Goal: Information Seeking & Learning: Learn about a topic

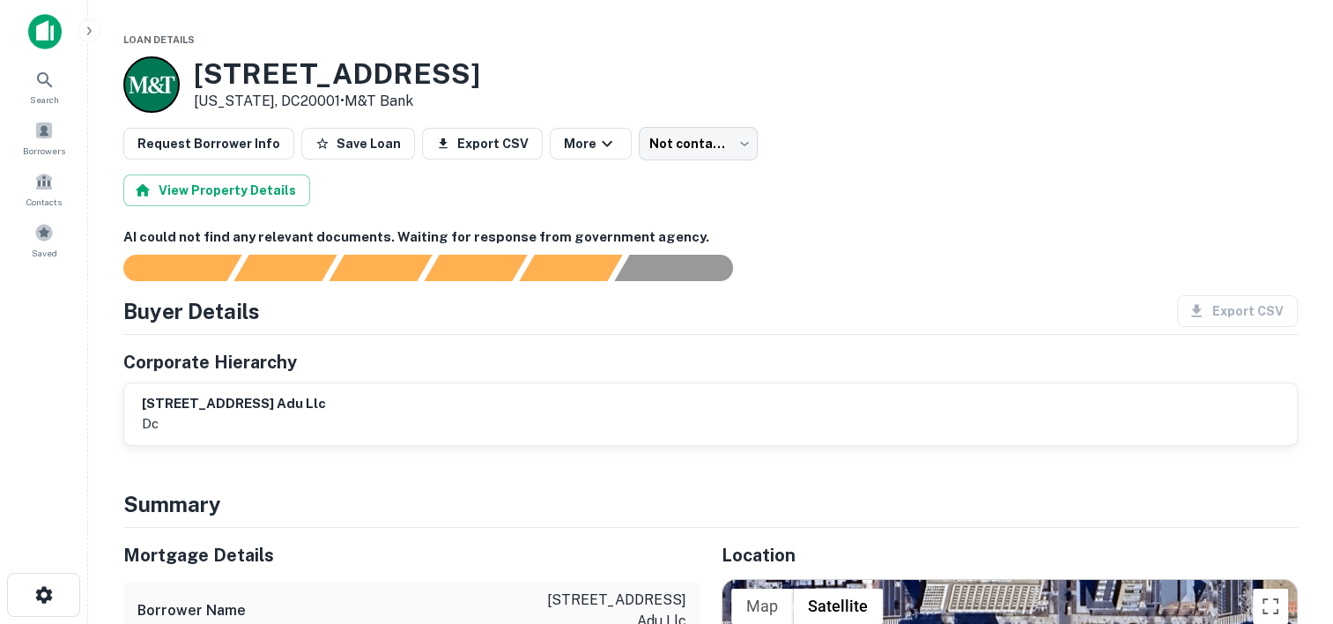
click at [675, 21] on main "Loan Details [STREET_ADDRESS][US_STATE] • M&T Bank Request Borrower Info Save L…" at bounding box center [710, 312] width 1245 height 624
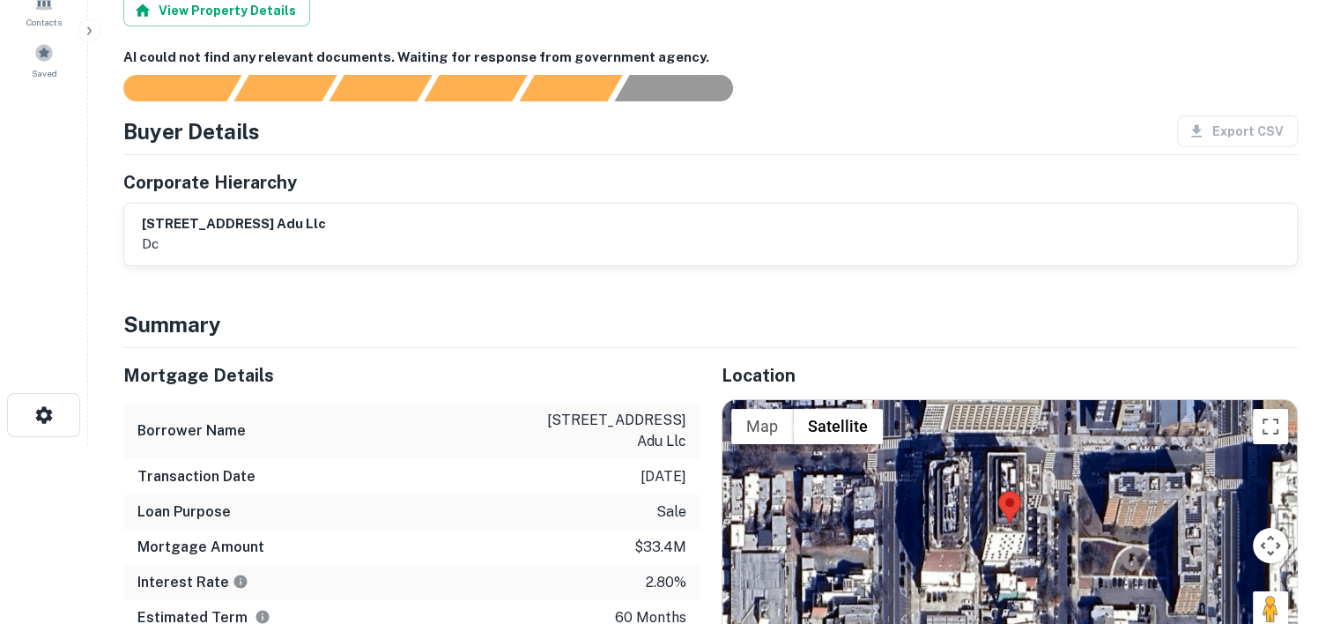
scroll to position [28, 0]
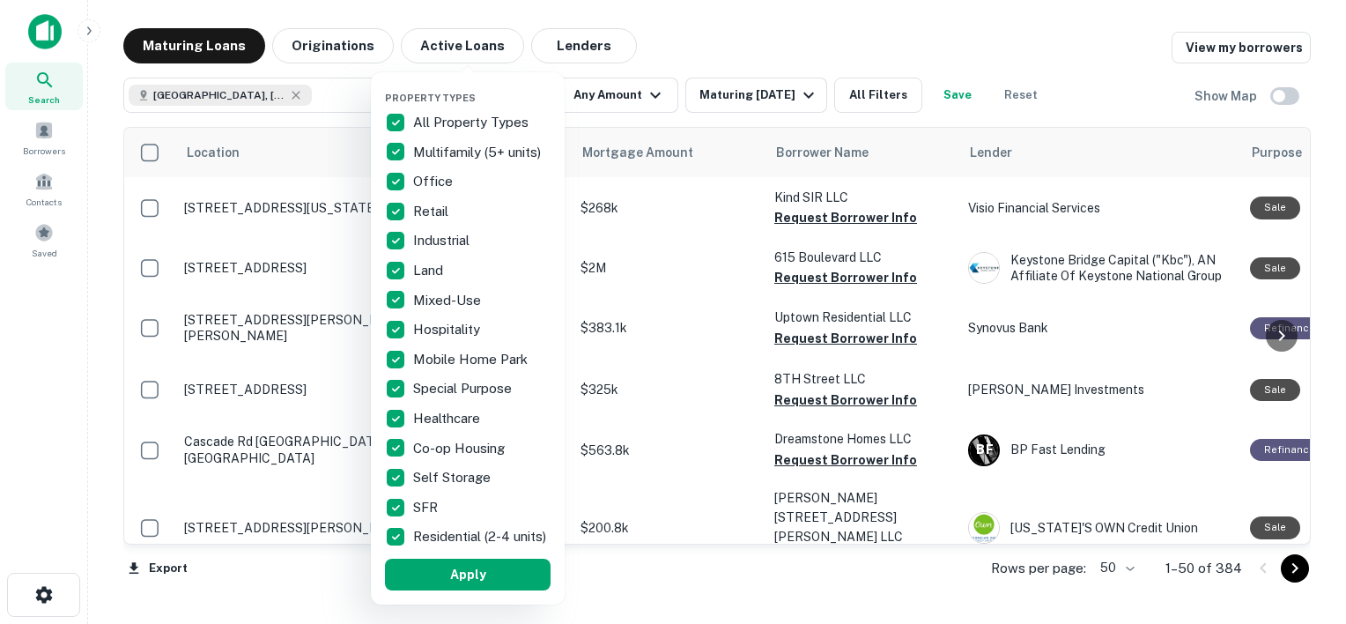
click at [426, 122] on p "All Property Types" at bounding box center [472, 122] width 119 height 21
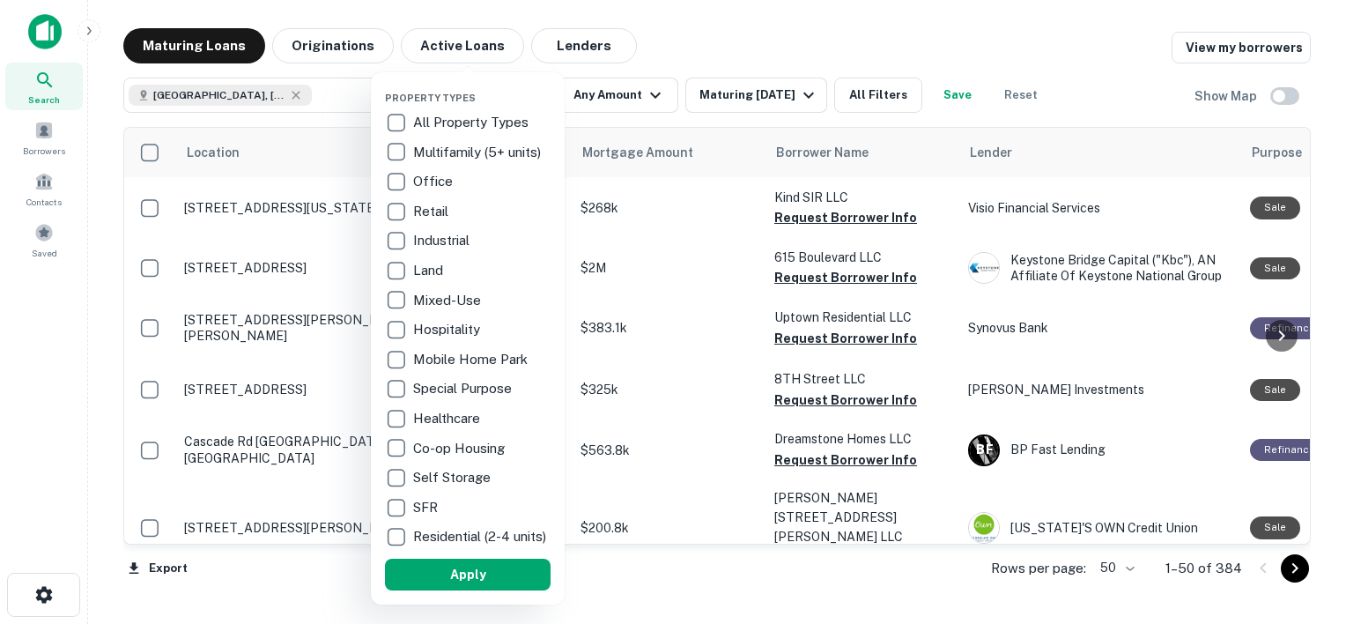
click at [440, 157] on p "Multifamily (5+ units)" at bounding box center [478, 152] width 131 height 21
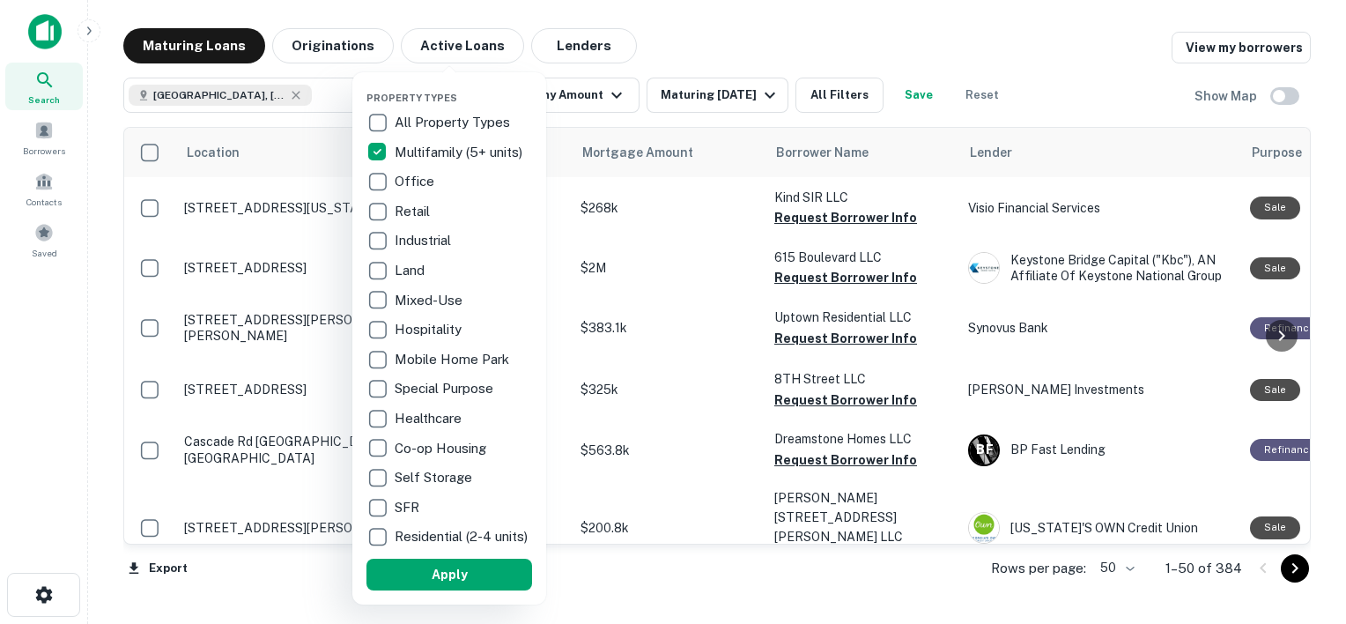
click at [426, 239] on p "Industrial" at bounding box center [425, 240] width 60 height 21
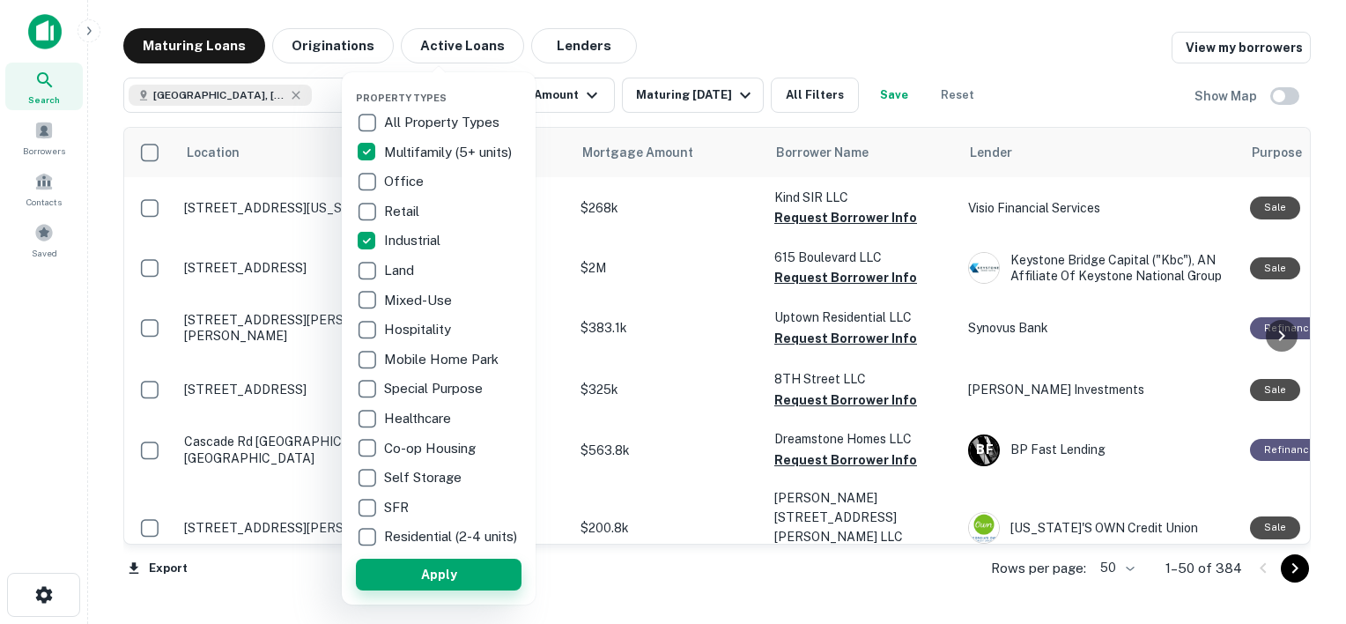
click at [460, 585] on button "Apply" at bounding box center [439, 575] width 166 height 32
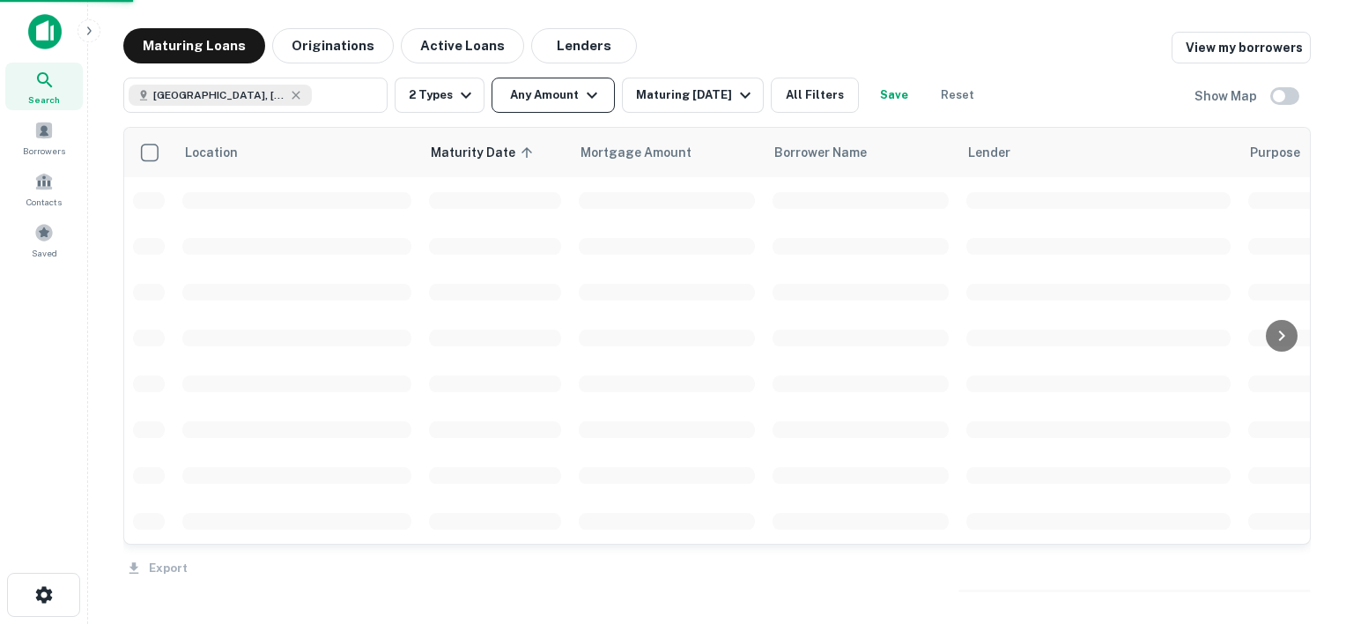
click at [590, 97] on icon "button" at bounding box center [592, 96] width 11 height 6
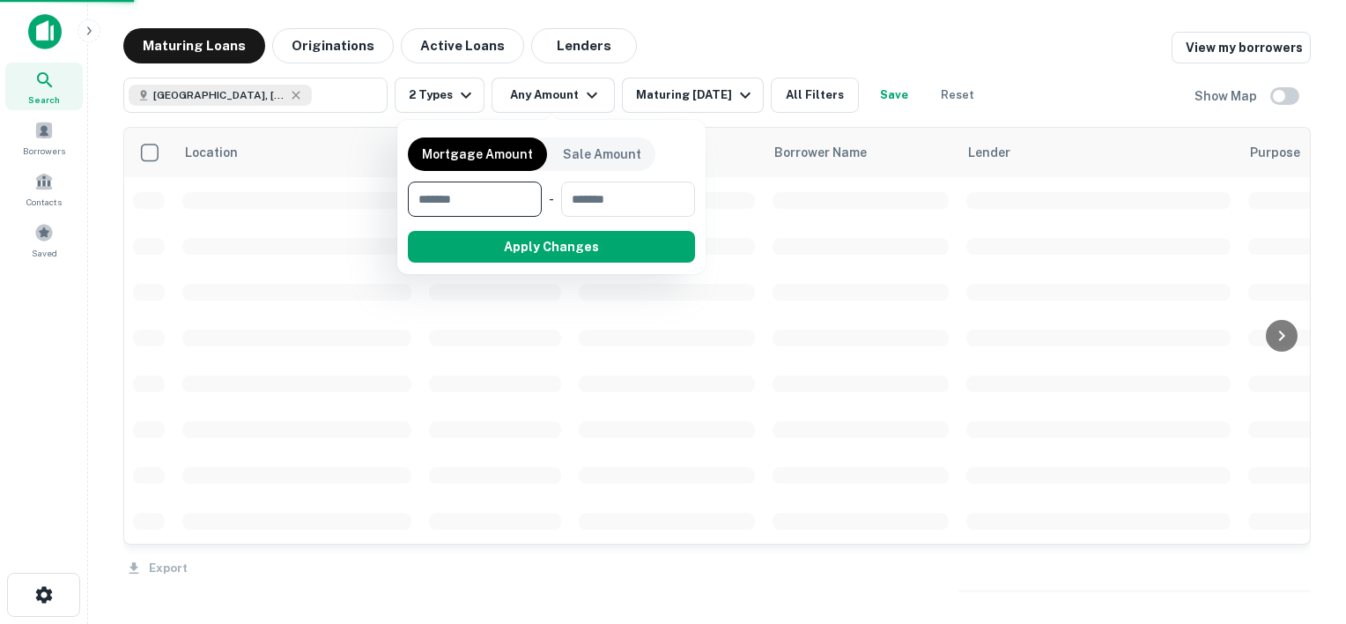
click at [465, 197] on input "number" at bounding box center [469, 199] width 122 height 35
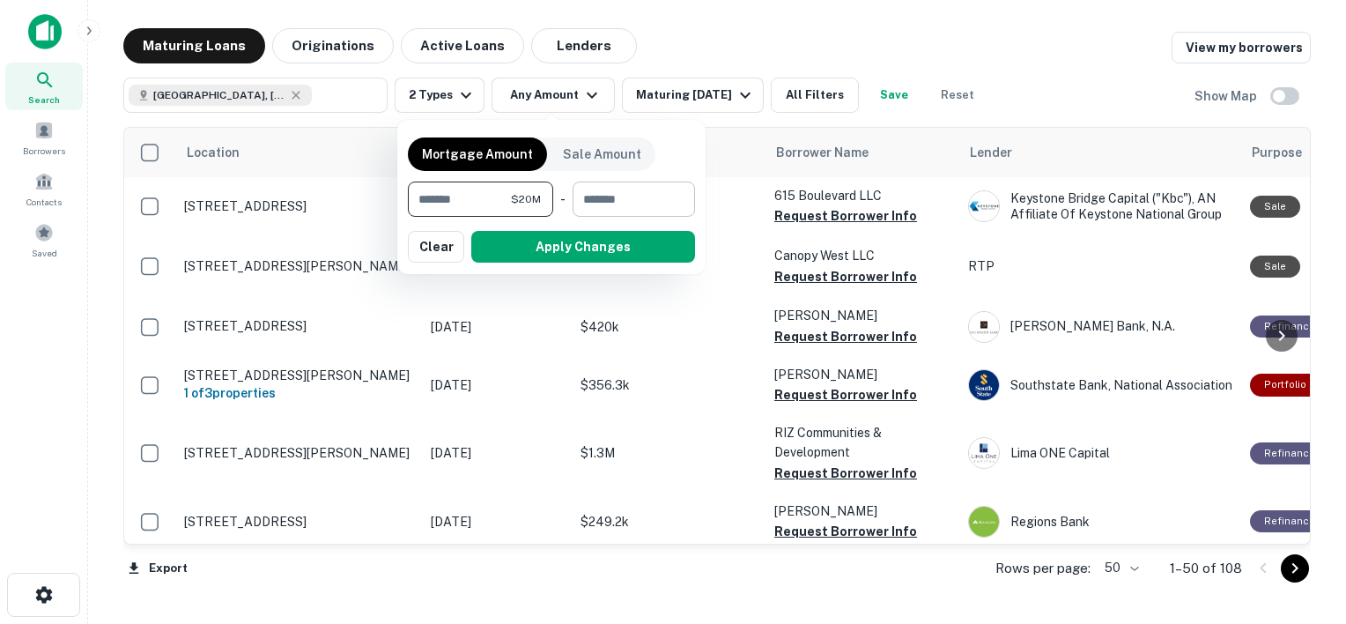
type input "********"
click at [599, 197] on input "number" at bounding box center [628, 199] width 110 height 35
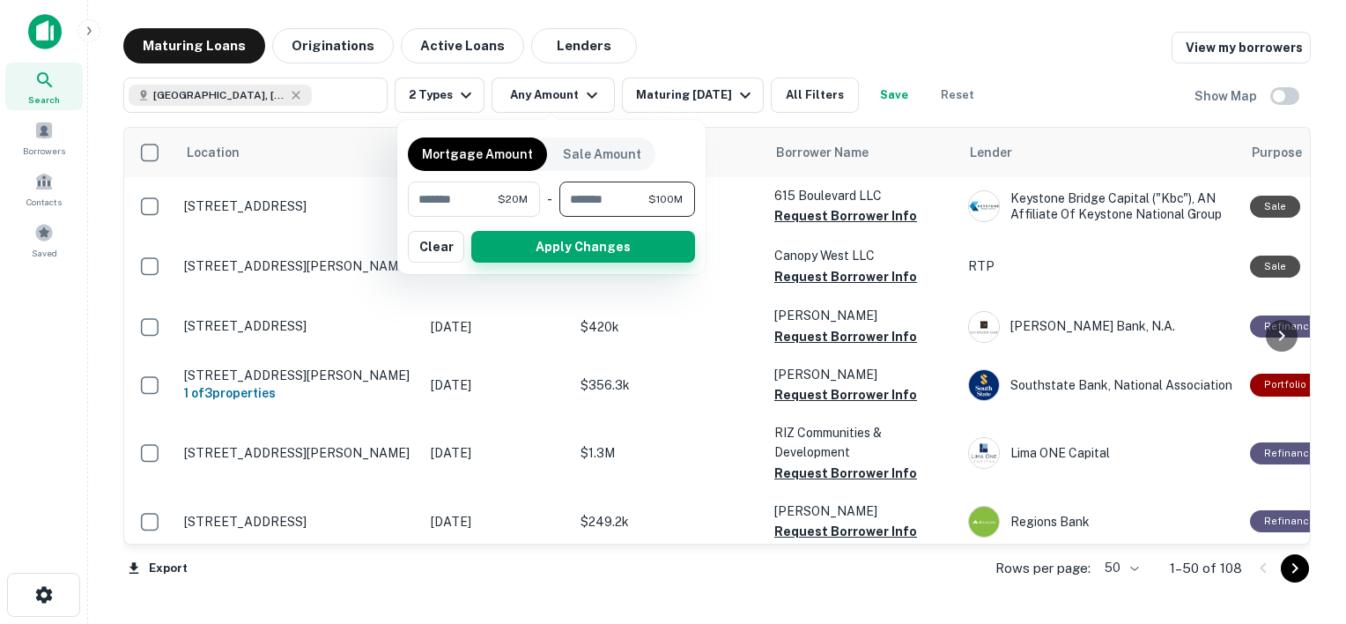
type input "*********"
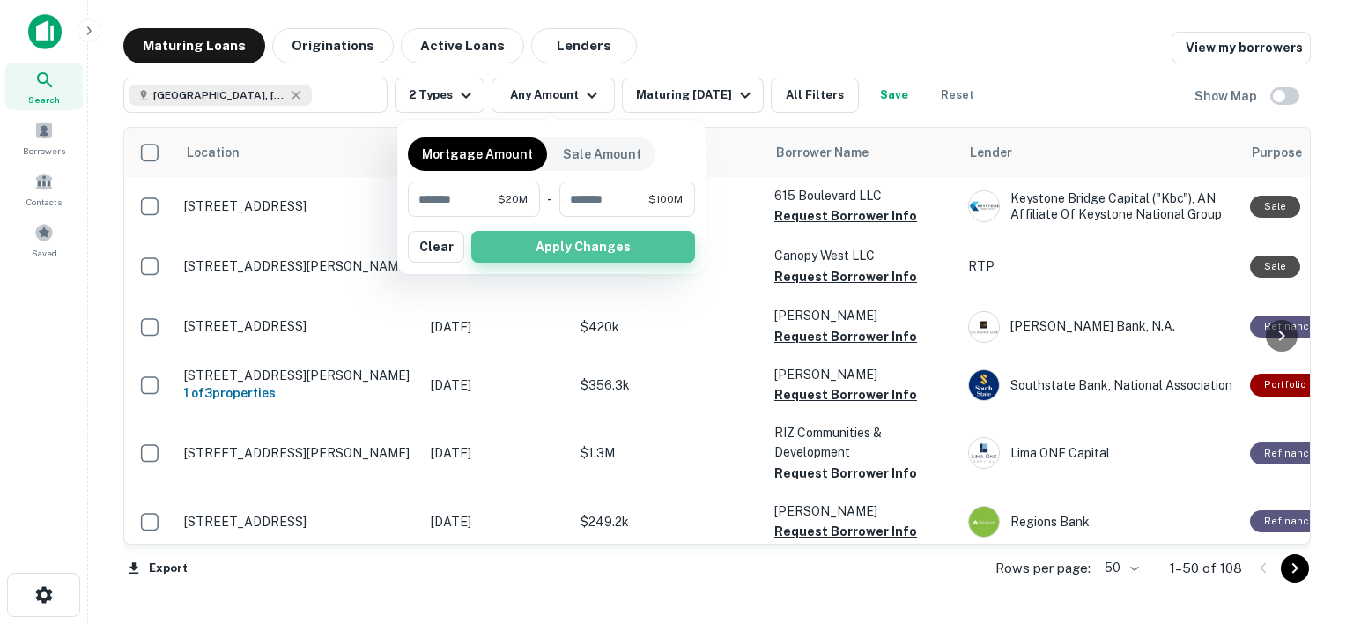
click at [584, 241] on button "Apply Changes" at bounding box center [583, 247] width 224 height 32
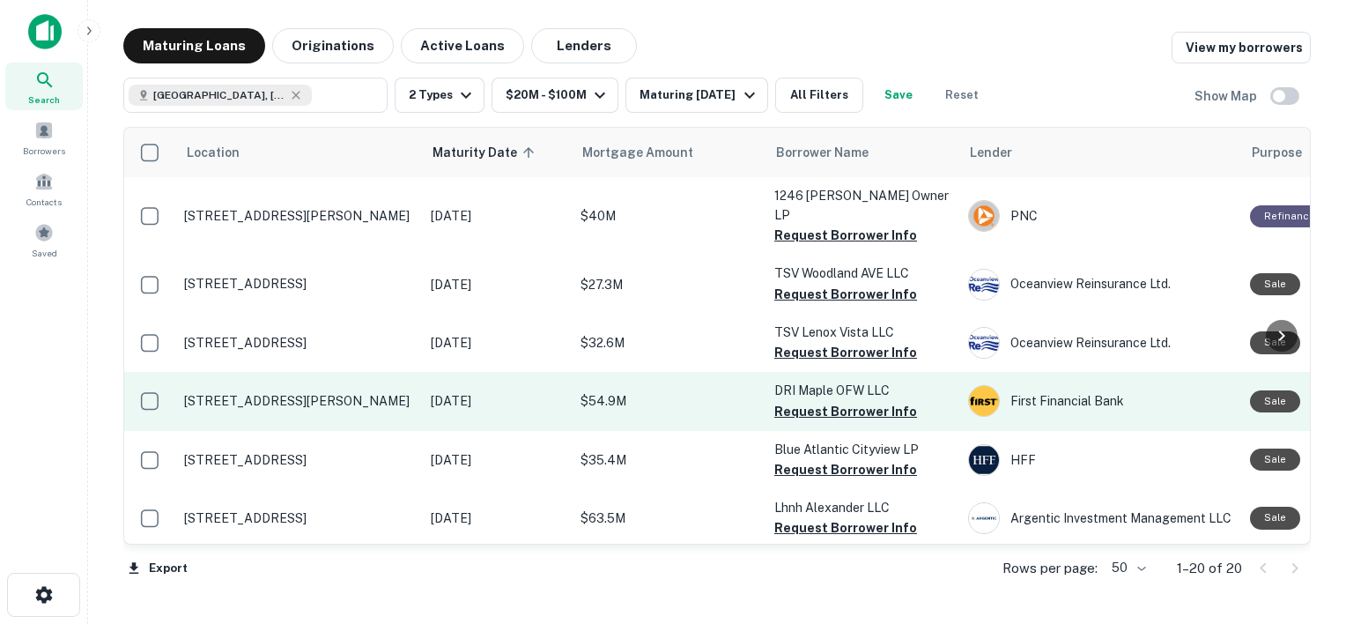
click at [822, 372] on td "DRI Maple OFW LLC Request Borrower Info" at bounding box center [863, 401] width 194 height 58
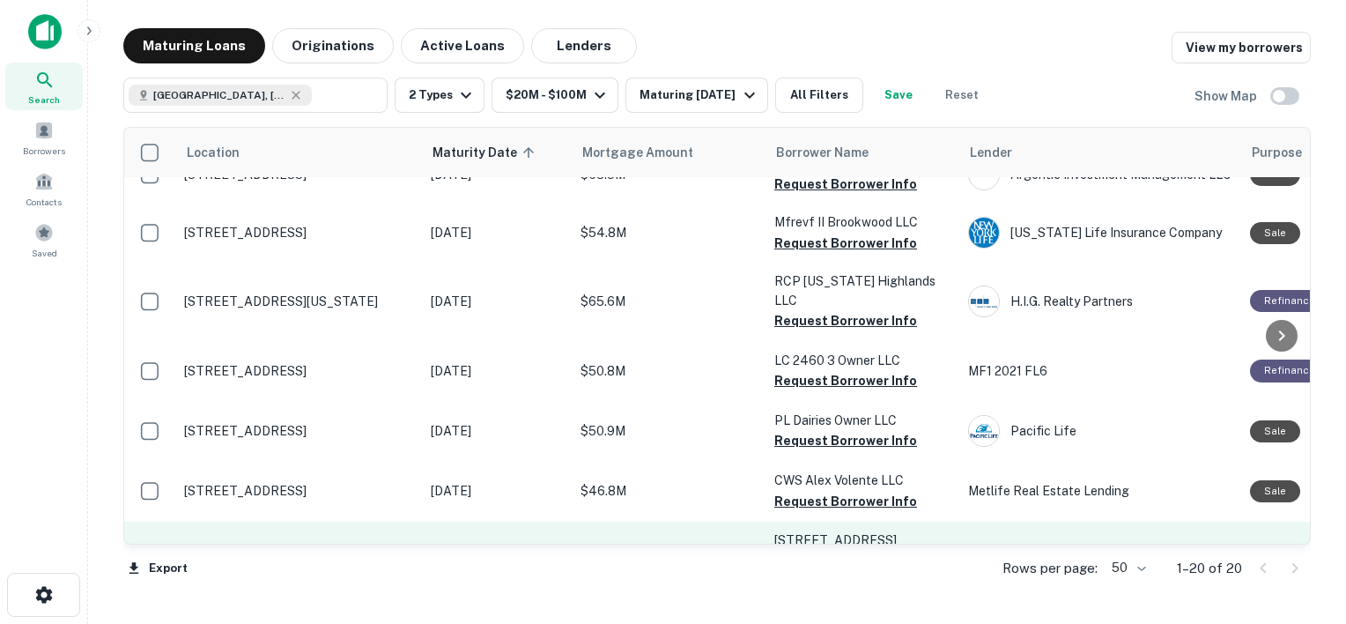
scroll to position [303, 0]
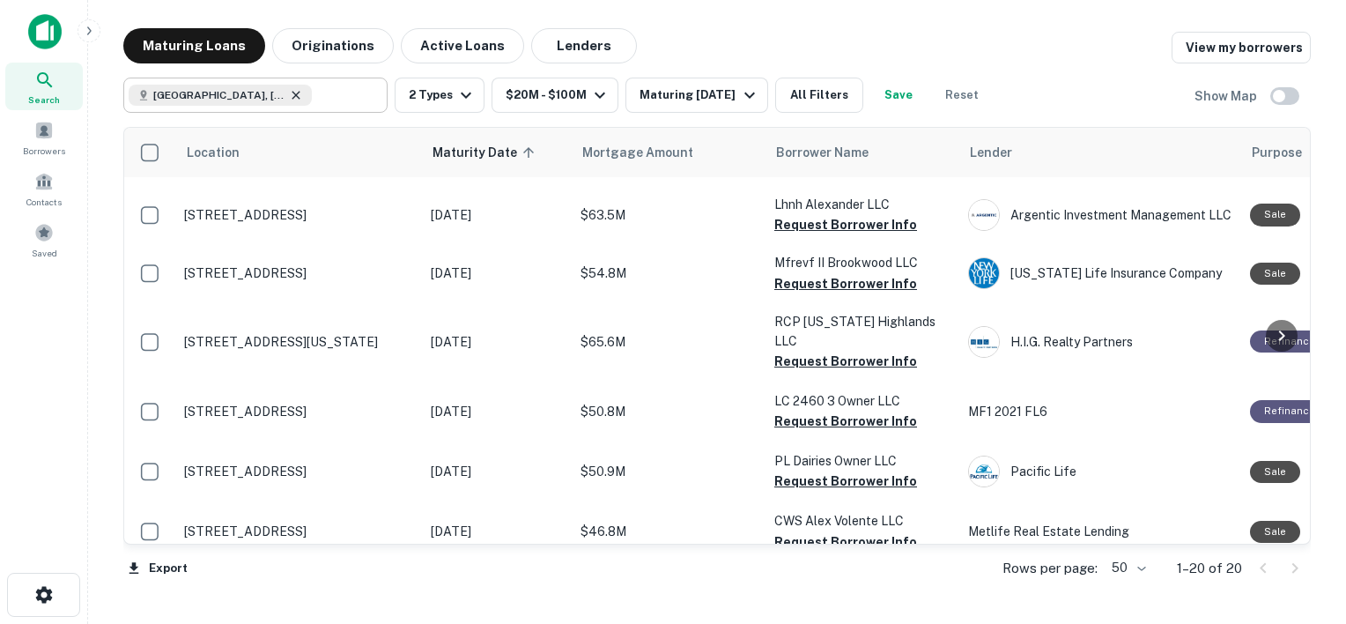
click at [289, 96] on icon at bounding box center [296, 95] width 14 height 14
type input "**********"
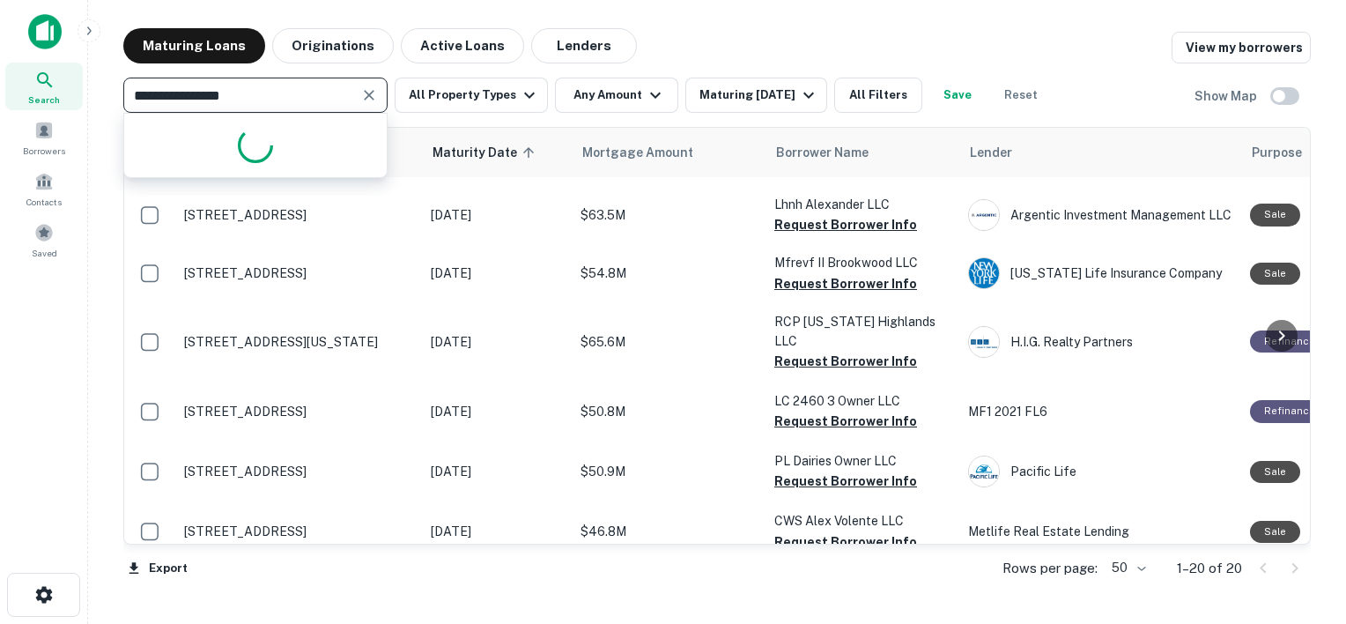
click at [367, 98] on icon "Clear" at bounding box center [369, 95] width 18 height 18
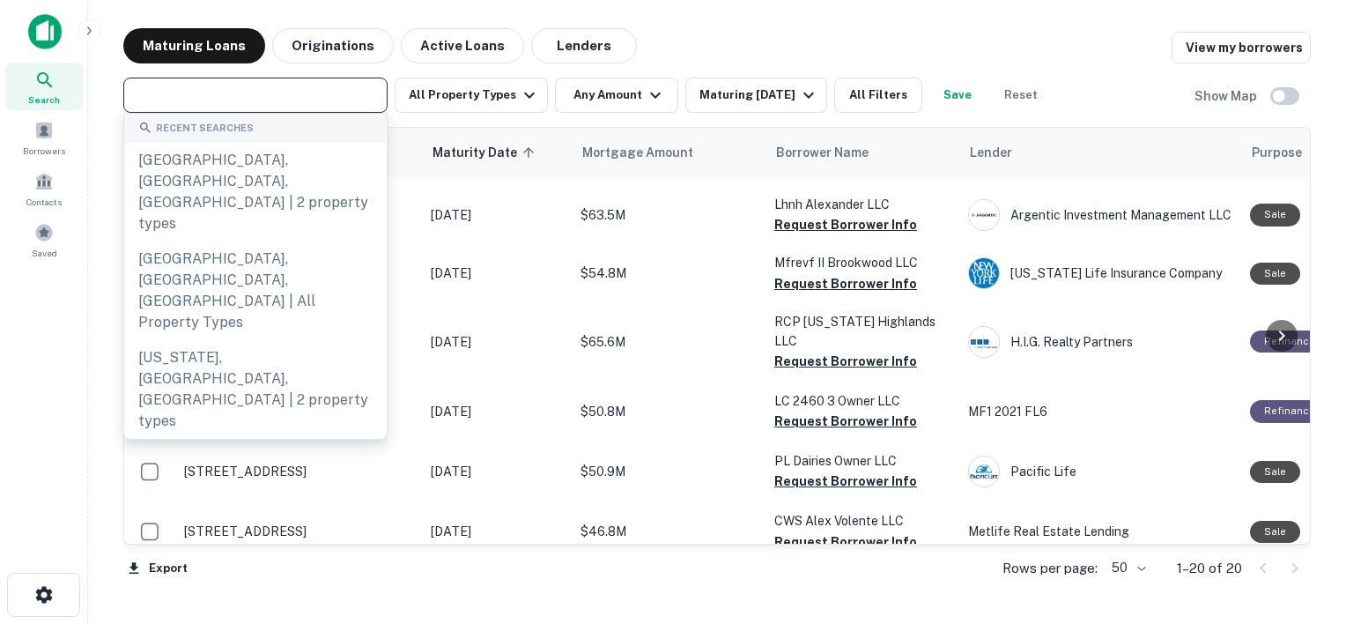
paste input "**********"
type input "**********"
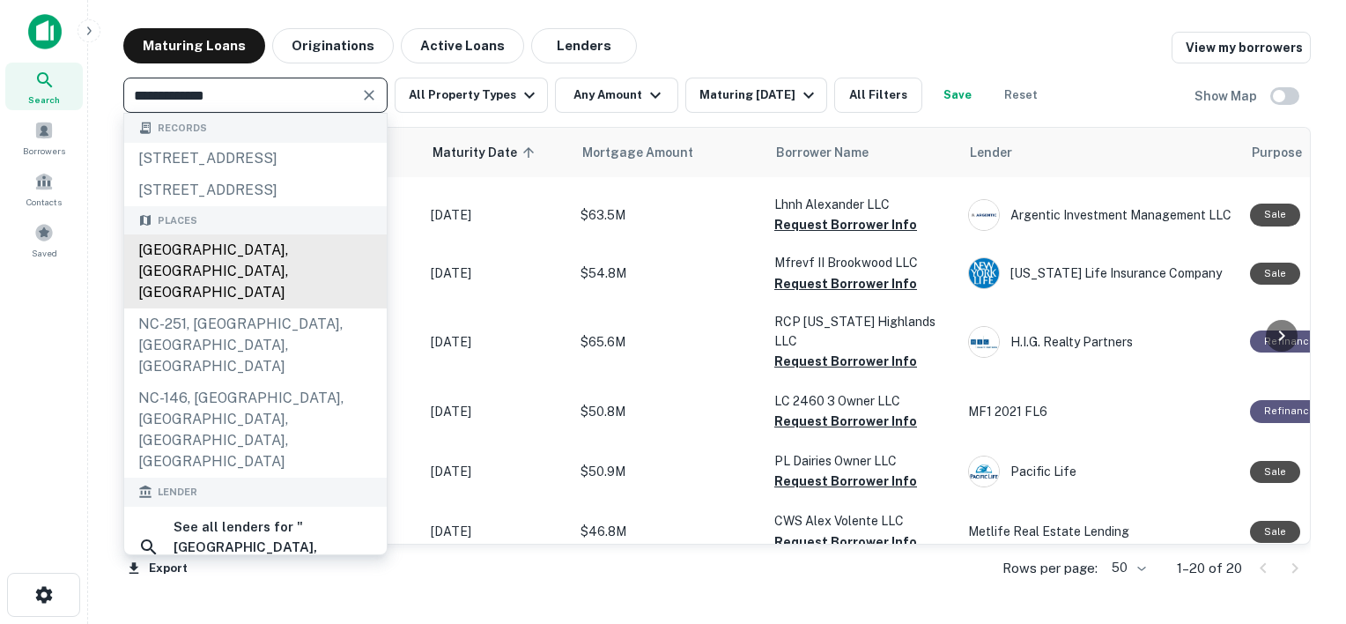
click at [202, 299] on div "Asheville, NC, USA" at bounding box center [255, 271] width 263 height 74
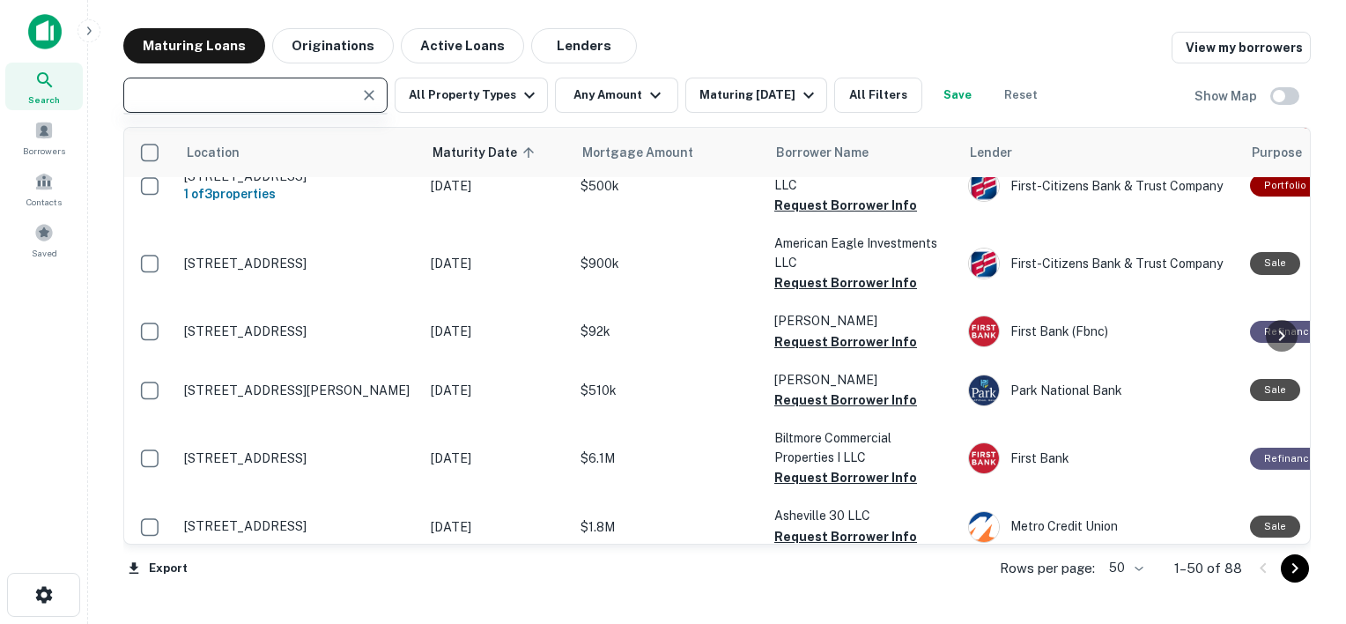
type input "**********"
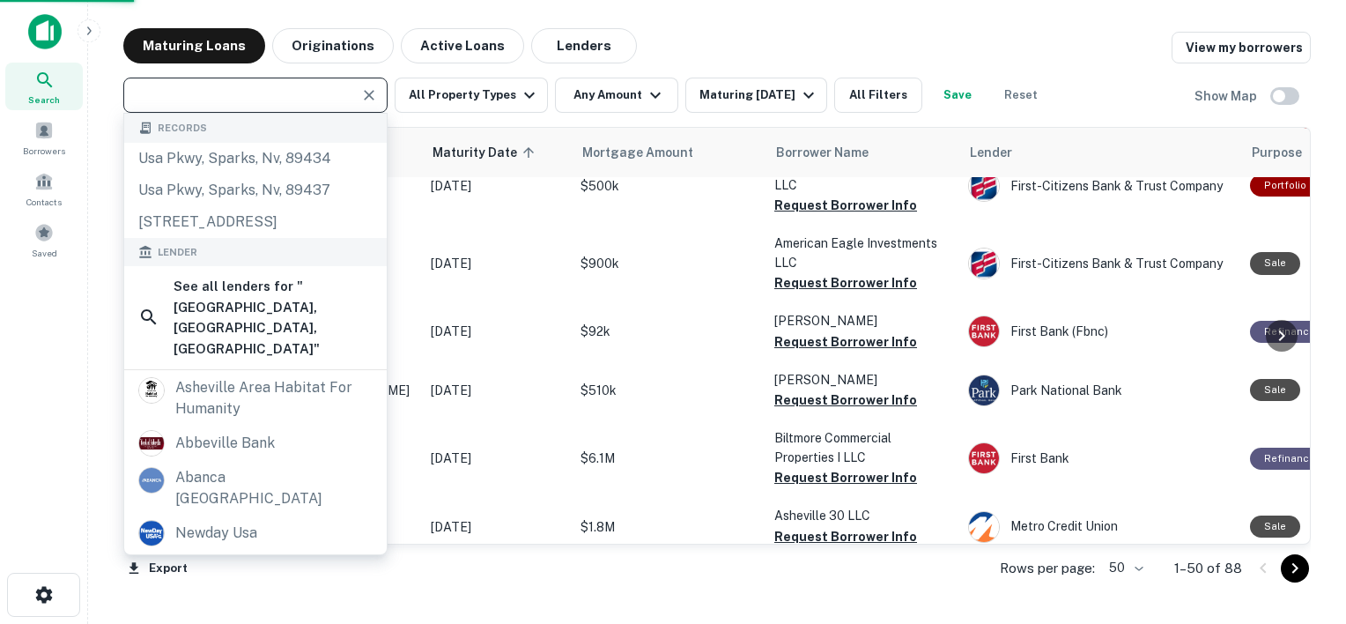
type input "**********"
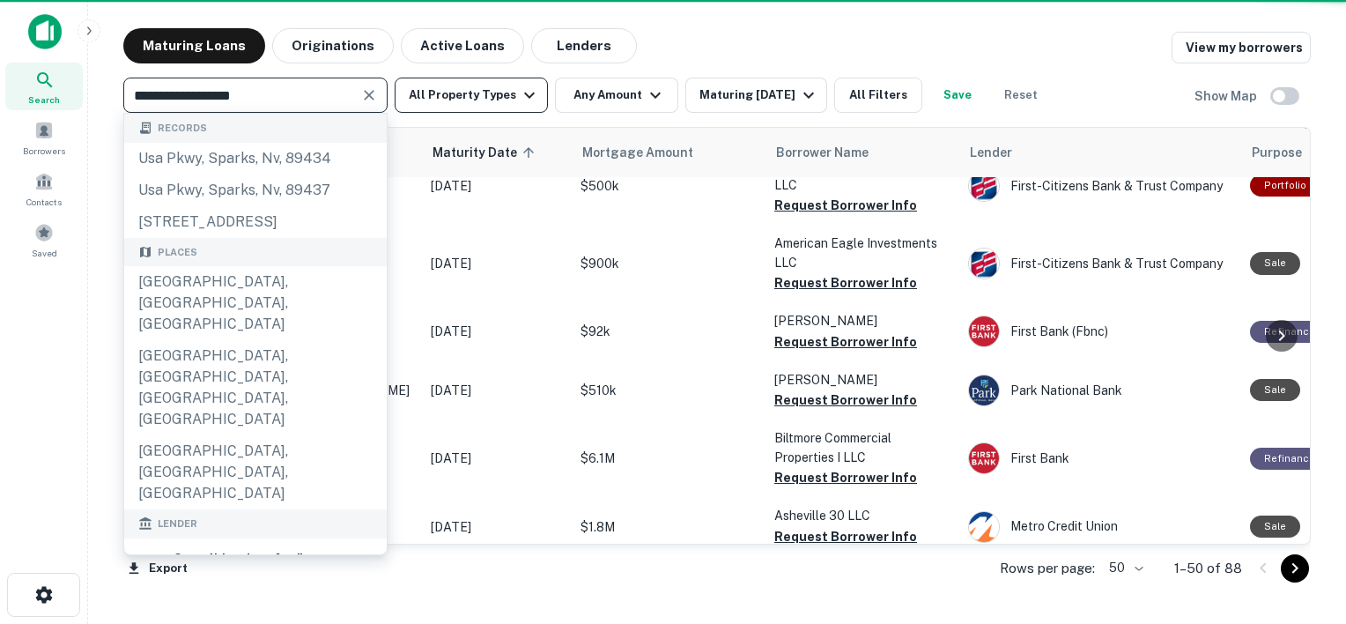
click at [527, 102] on icon "button" at bounding box center [529, 95] width 21 height 21
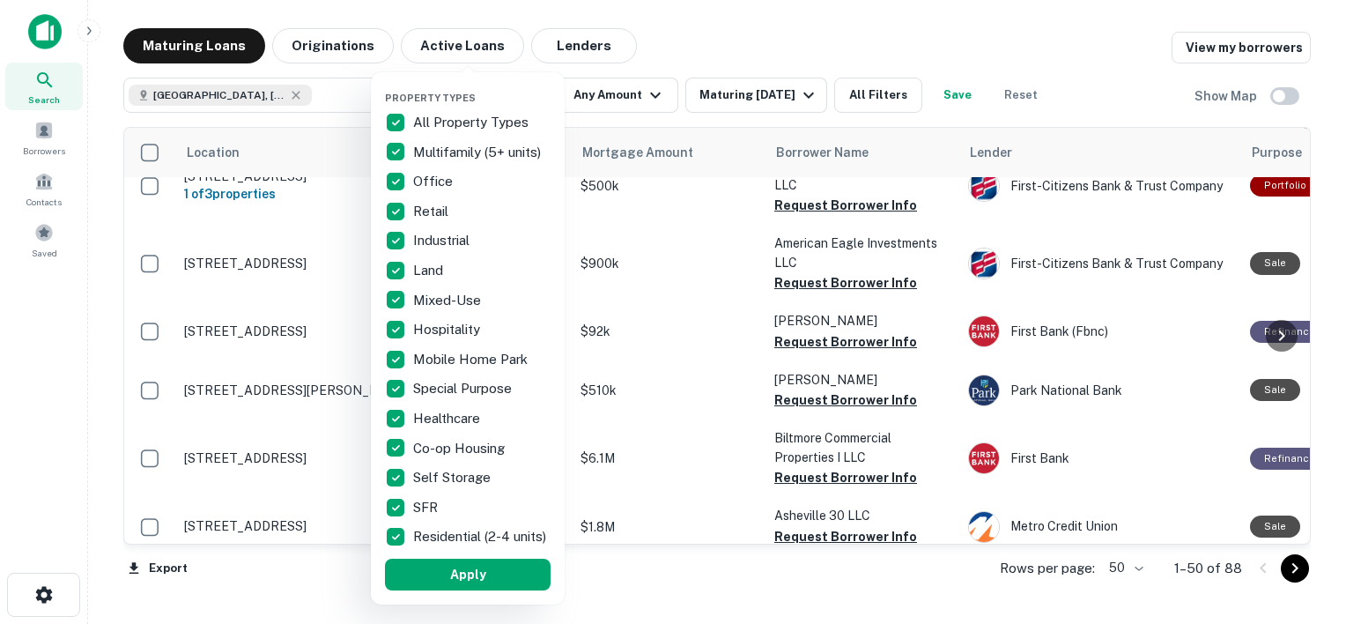
click at [413, 124] on p "All Property Types" at bounding box center [472, 122] width 119 height 21
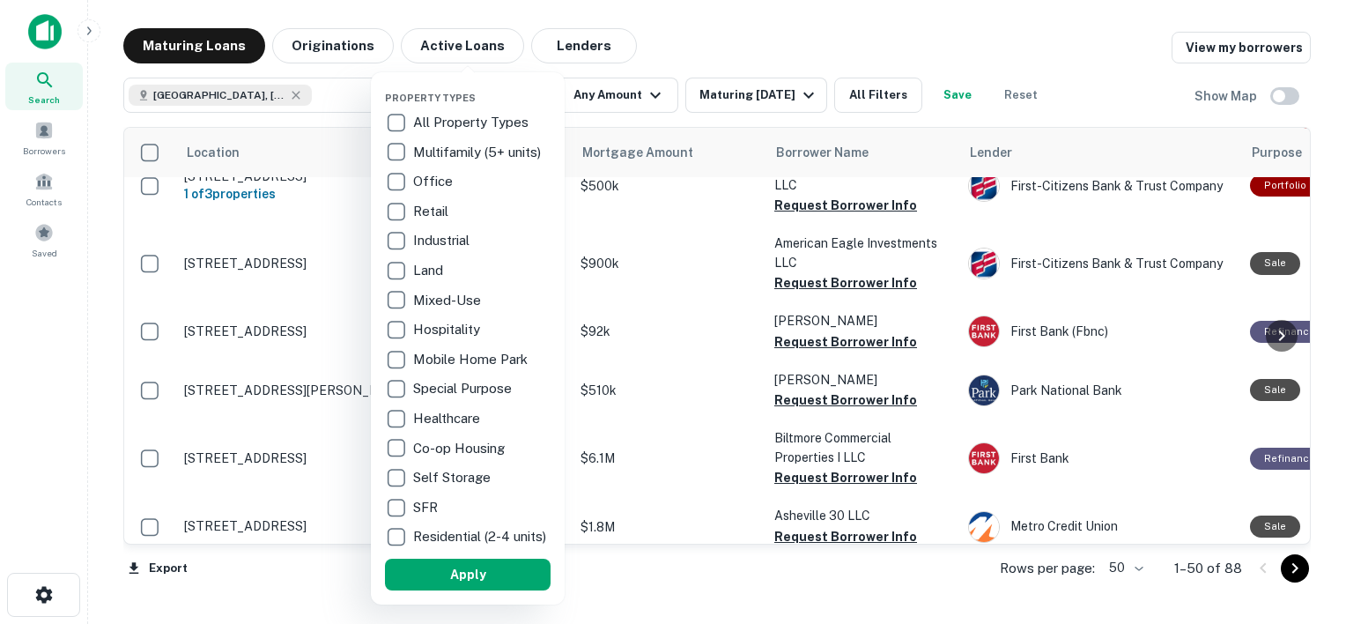
click at [458, 153] on p "Multifamily (5+ units)" at bounding box center [478, 152] width 131 height 21
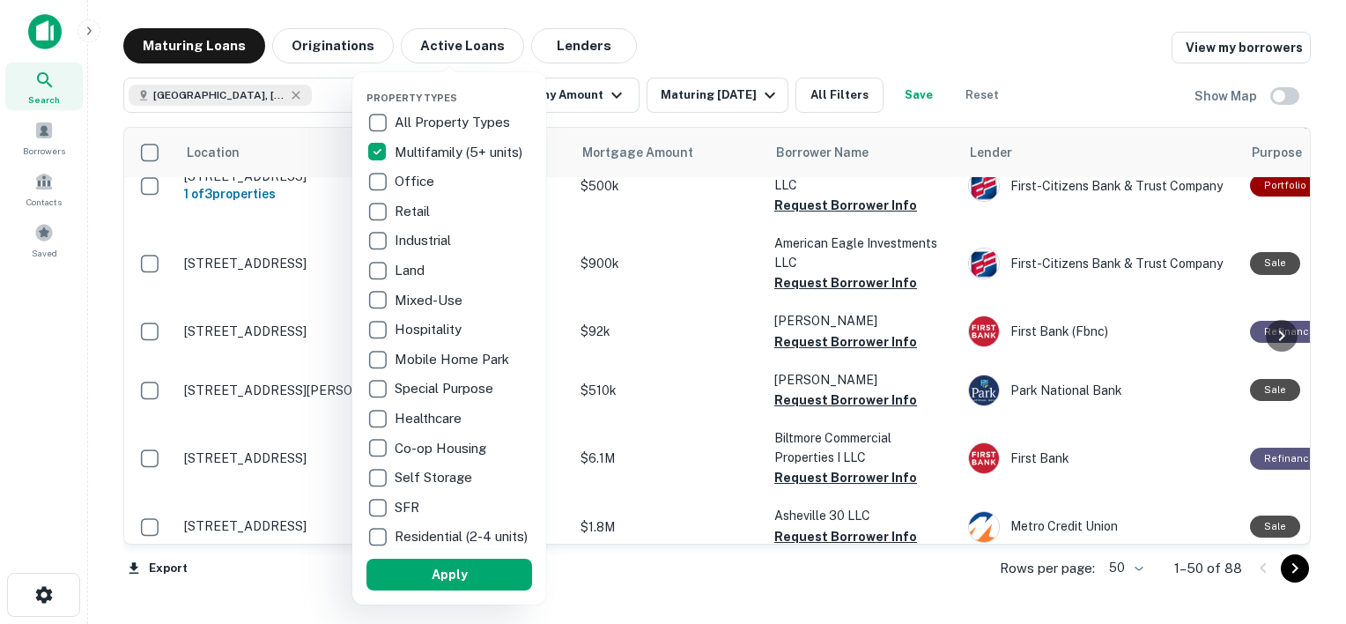
click at [415, 244] on p "Industrial" at bounding box center [425, 240] width 60 height 21
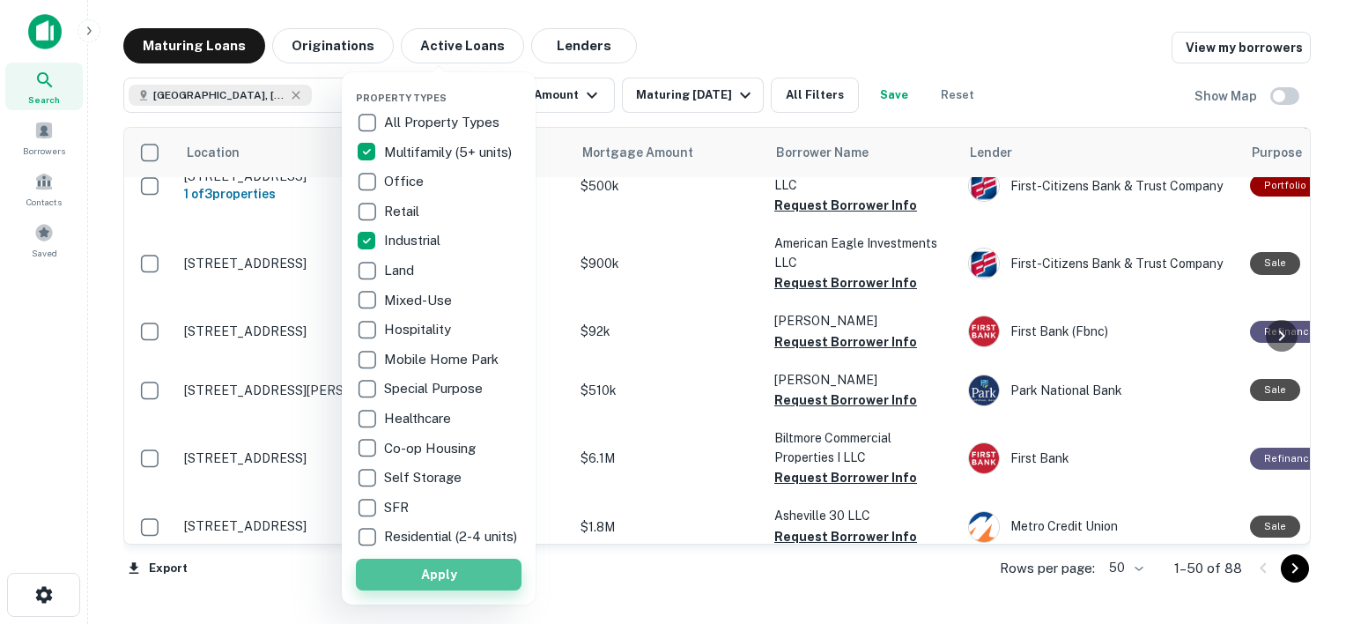
click at [465, 589] on button "Apply" at bounding box center [439, 575] width 166 height 32
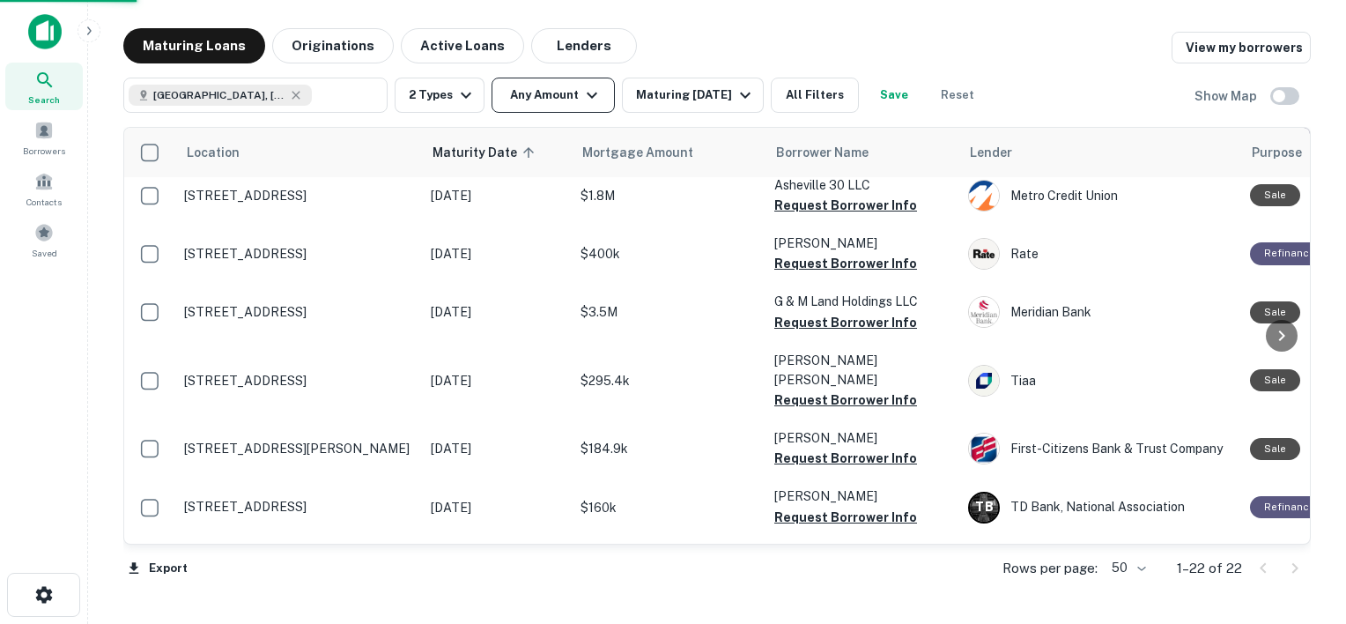
click at [587, 97] on icon "button" at bounding box center [592, 95] width 21 height 21
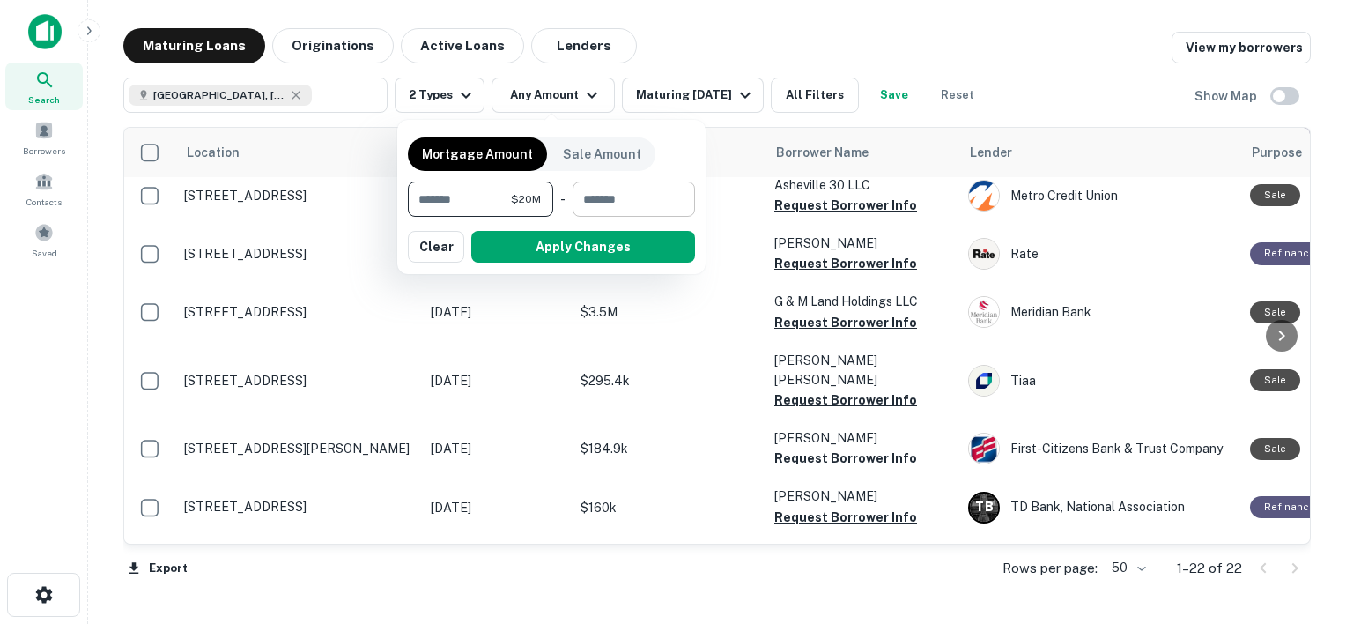
type input "********"
click at [656, 194] on input "number" at bounding box center [628, 199] width 110 height 35
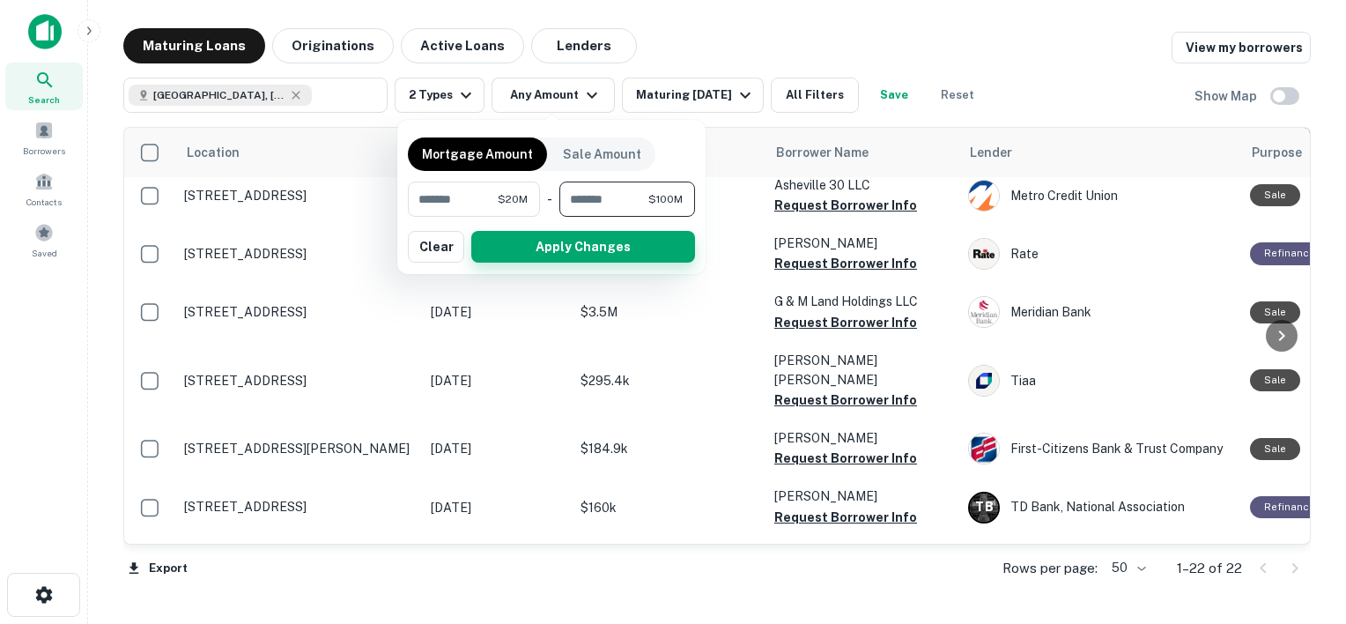
type input "*********"
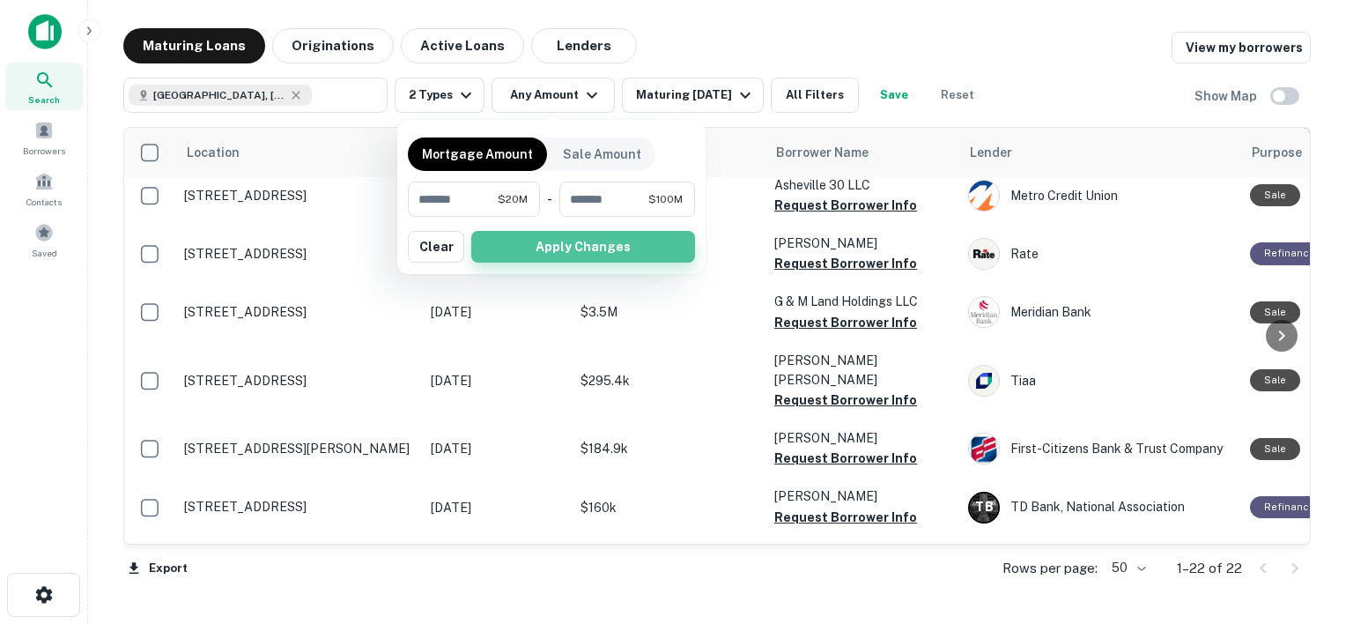
click at [619, 238] on button "Apply Changes" at bounding box center [583, 247] width 224 height 32
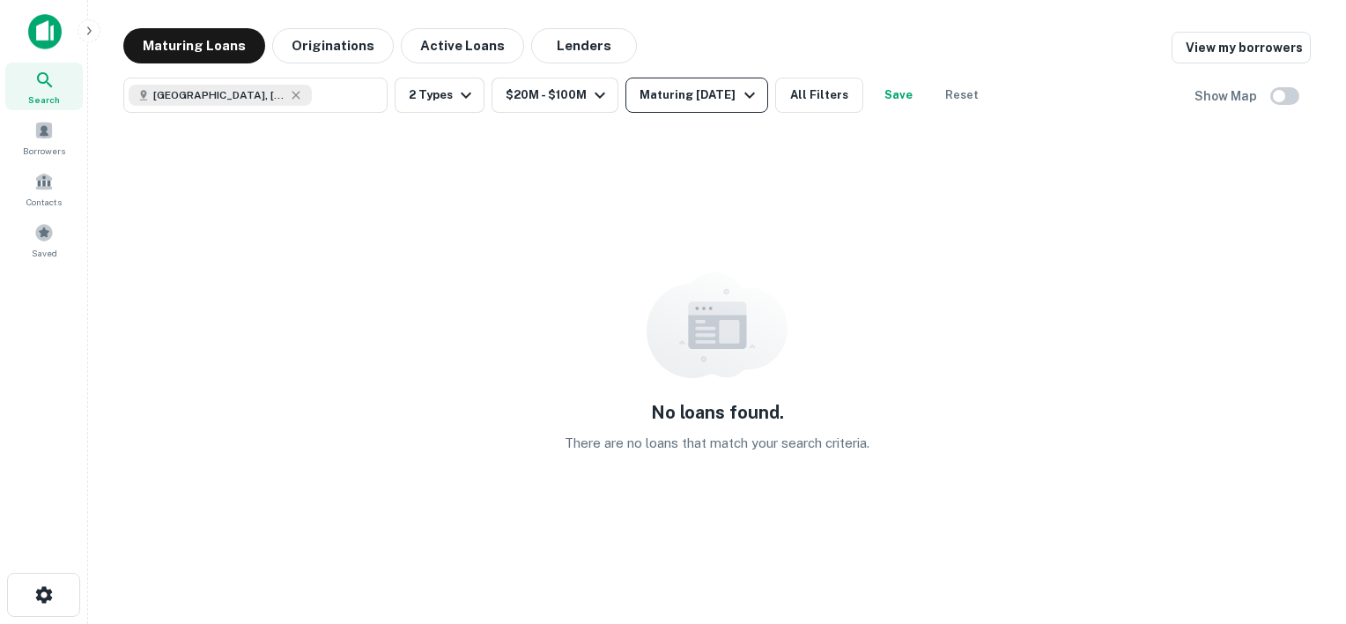
click at [716, 101] on div "Maturing In 6 Months" at bounding box center [700, 95] width 120 height 21
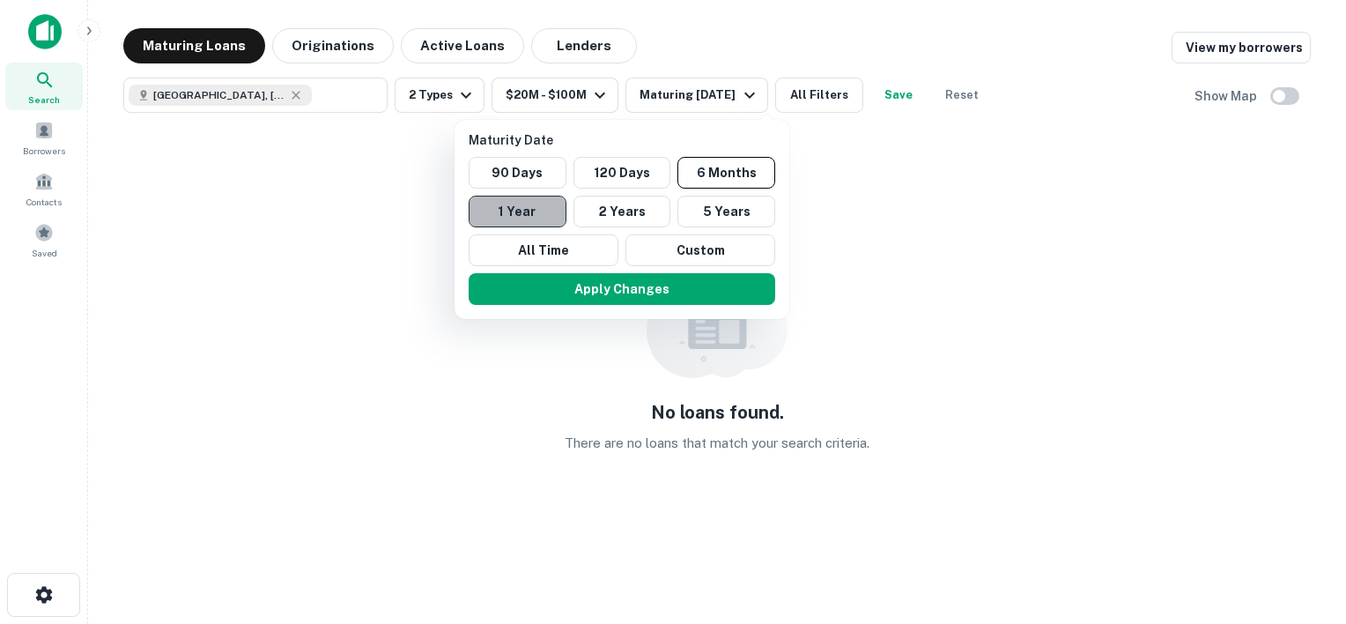
click at [533, 212] on button "1 Year" at bounding box center [518, 212] width 98 height 32
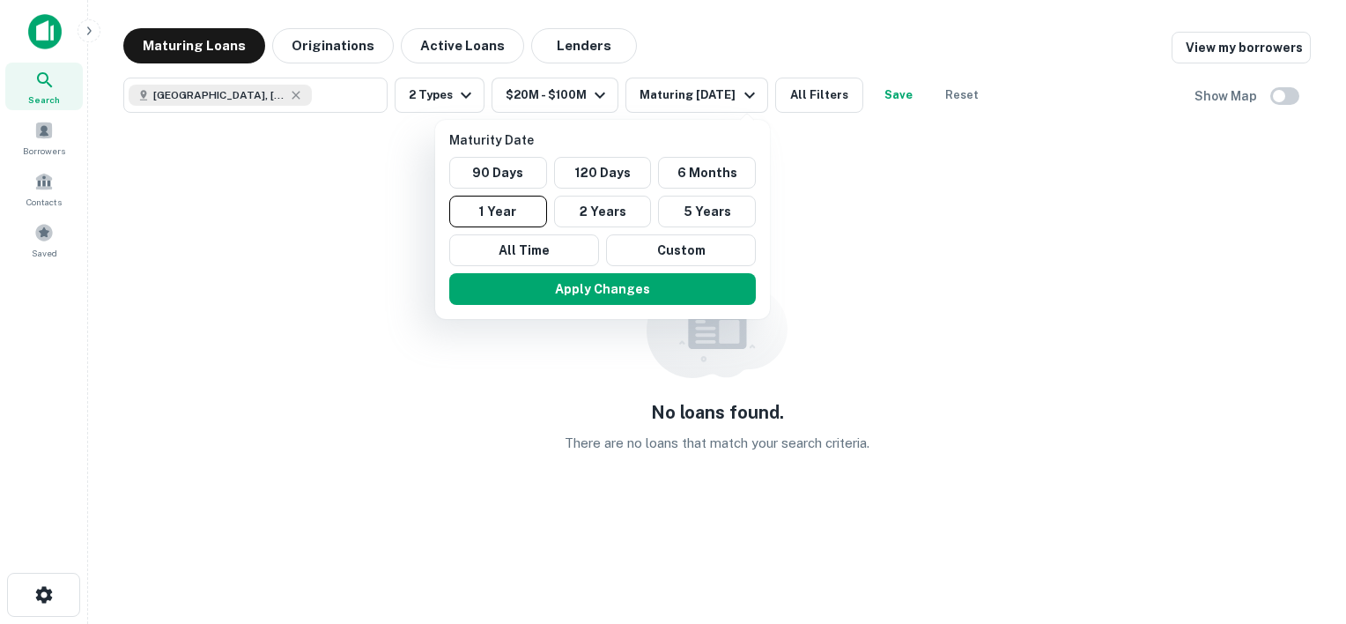
click at [604, 277] on button "Apply Changes" at bounding box center [602, 289] width 307 height 32
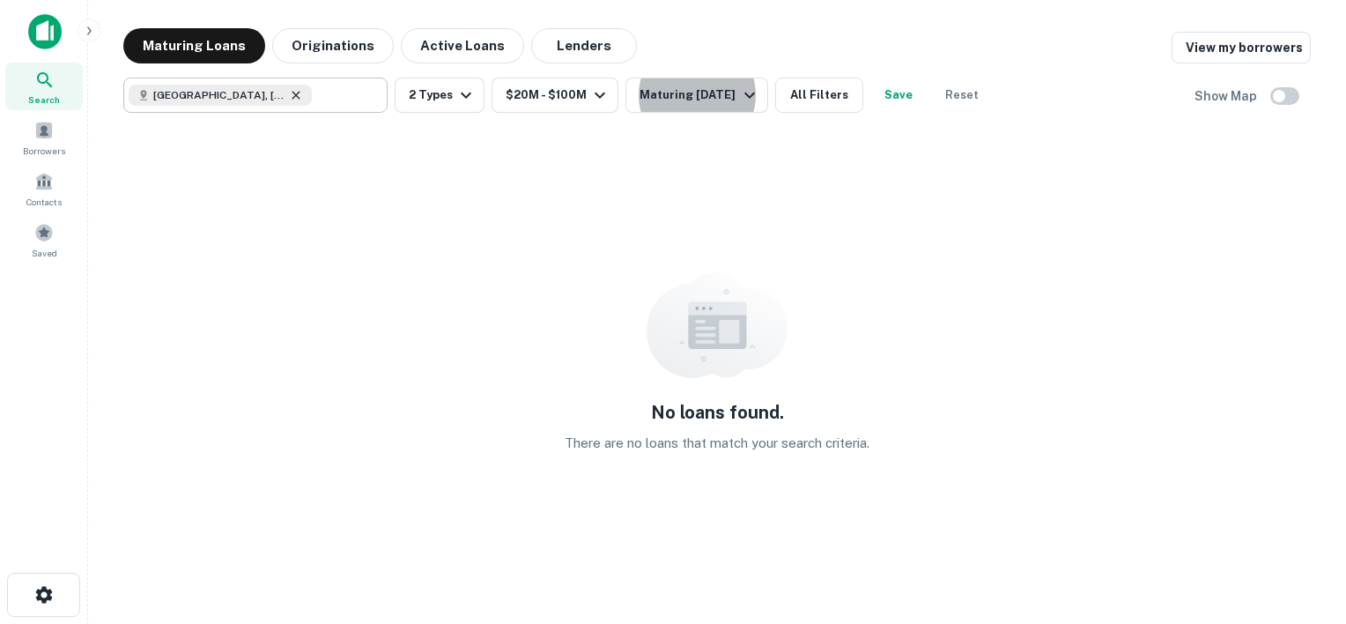
click at [289, 97] on icon at bounding box center [296, 95] width 14 height 14
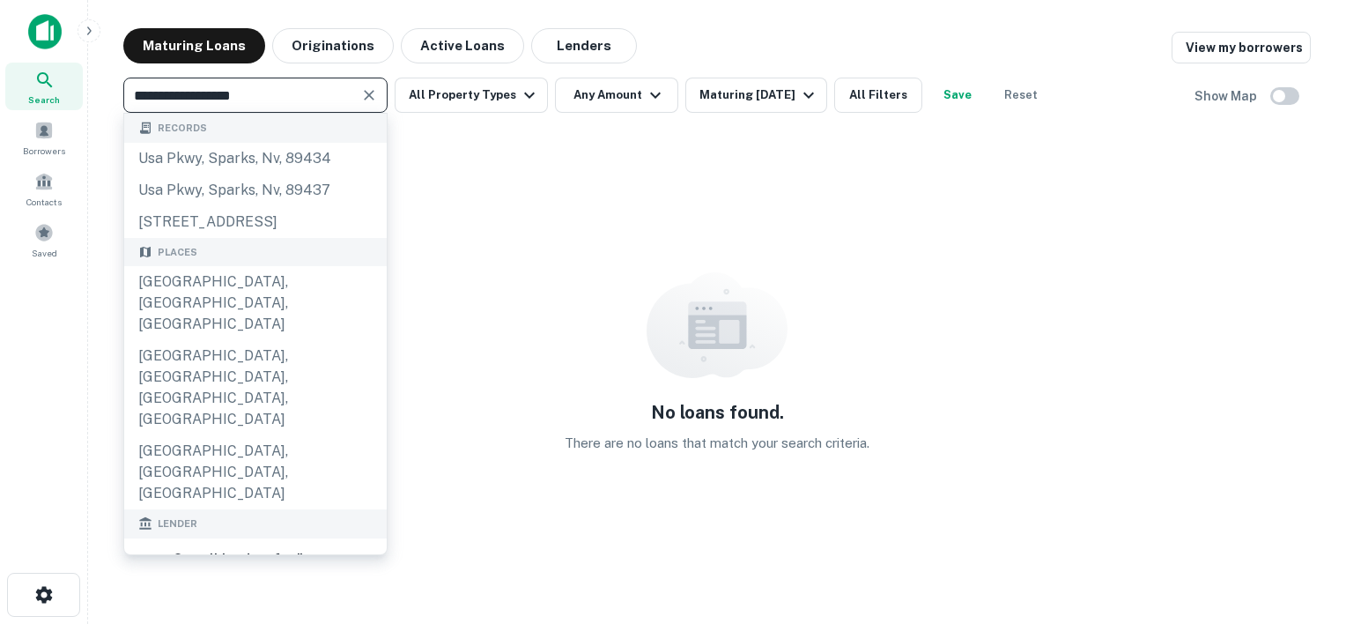
paste input "**********"
type input "**********"
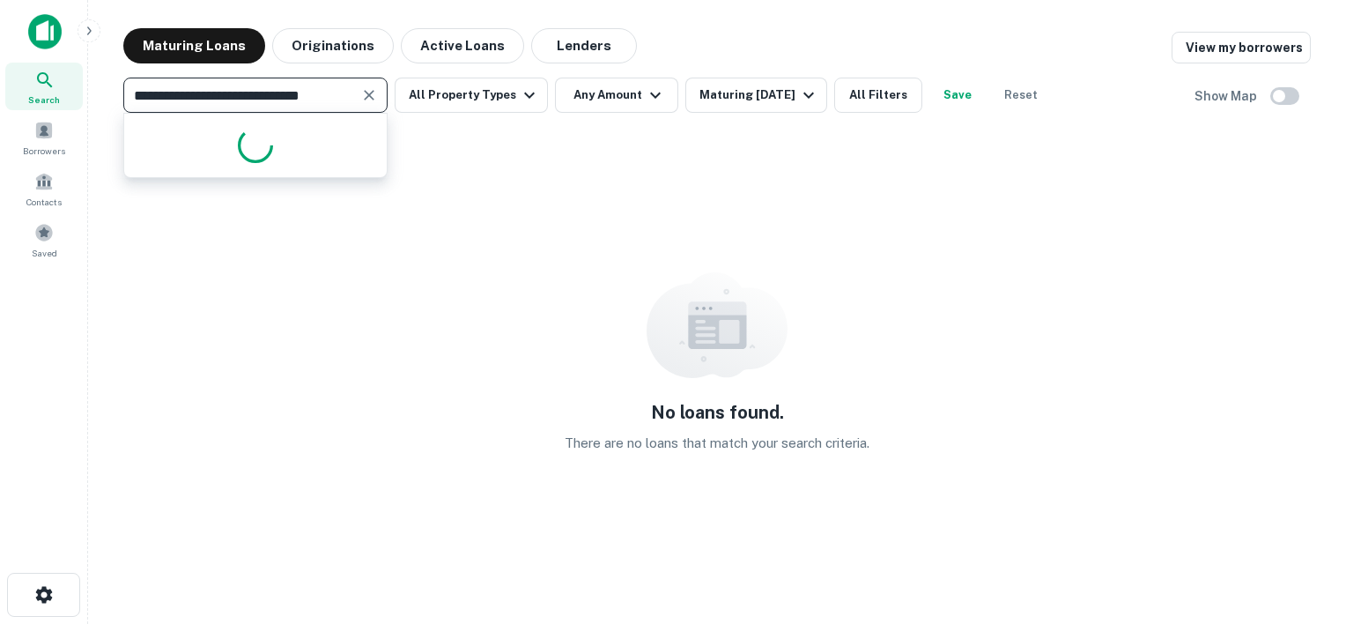
click at [375, 97] on icon "Clear" at bounding box center [369, 95] width 18 height 18
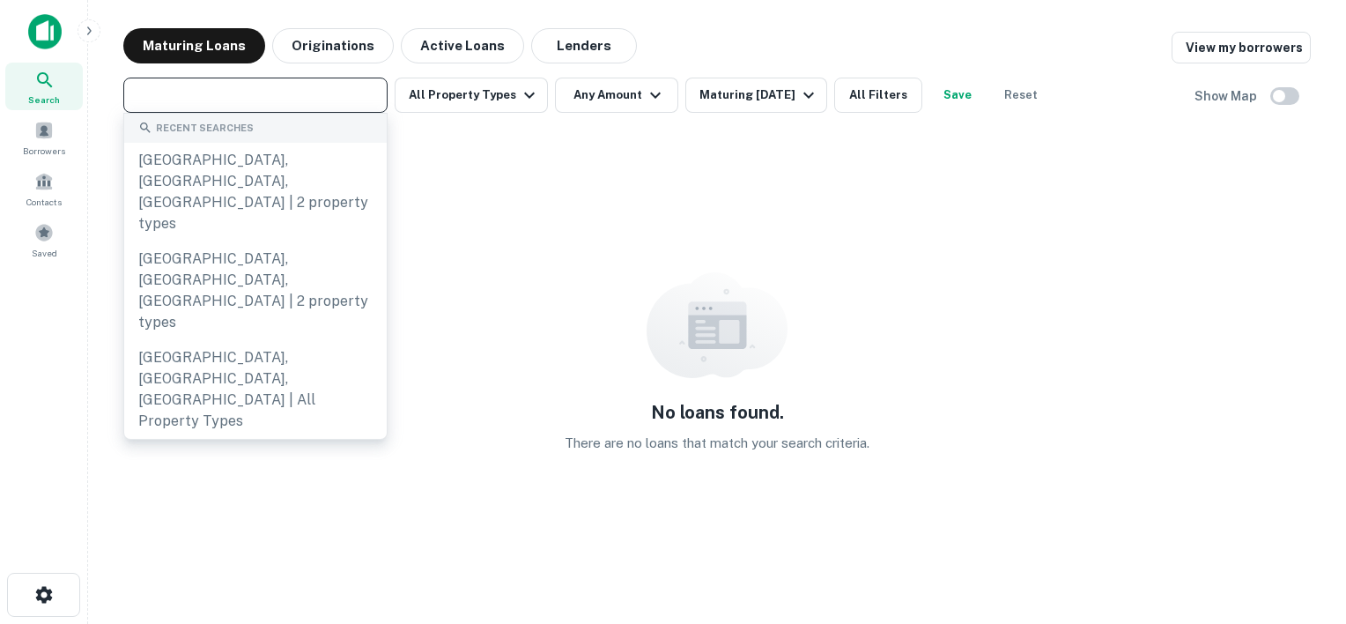
paste input "**********"
type input "**********"
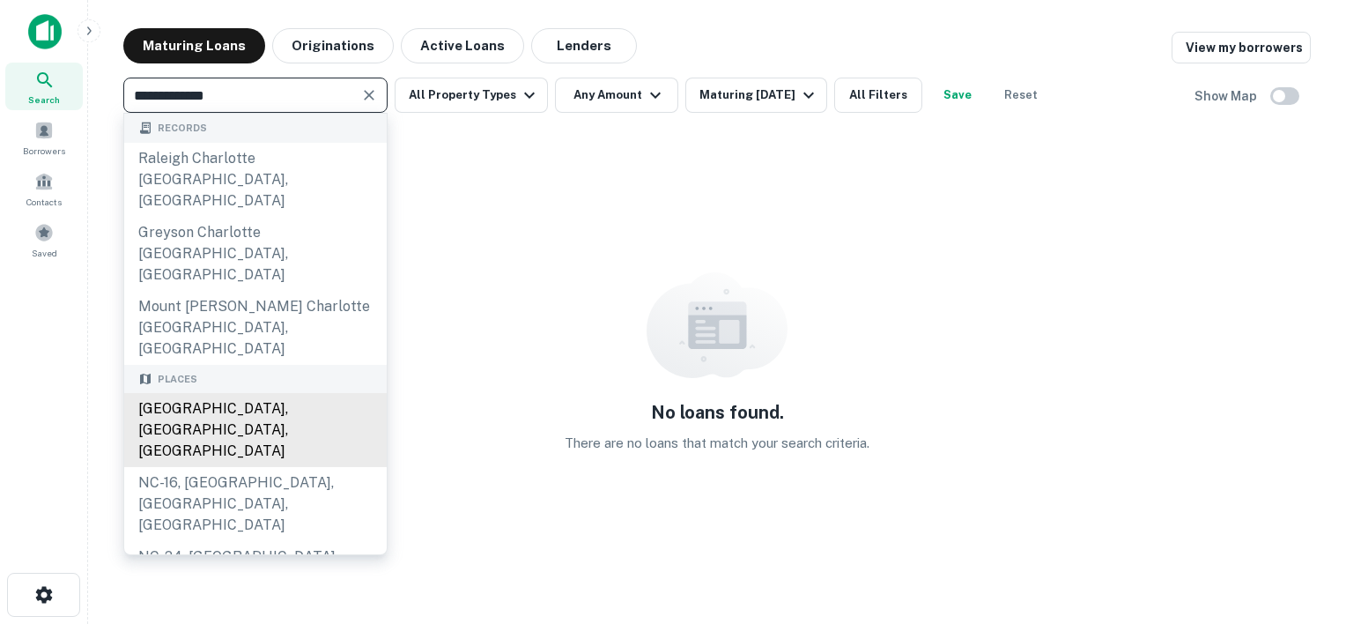
click at [204, 393] on div "Charlotte, NC, USA" at bounding box center [255, 430] width 263 height 74
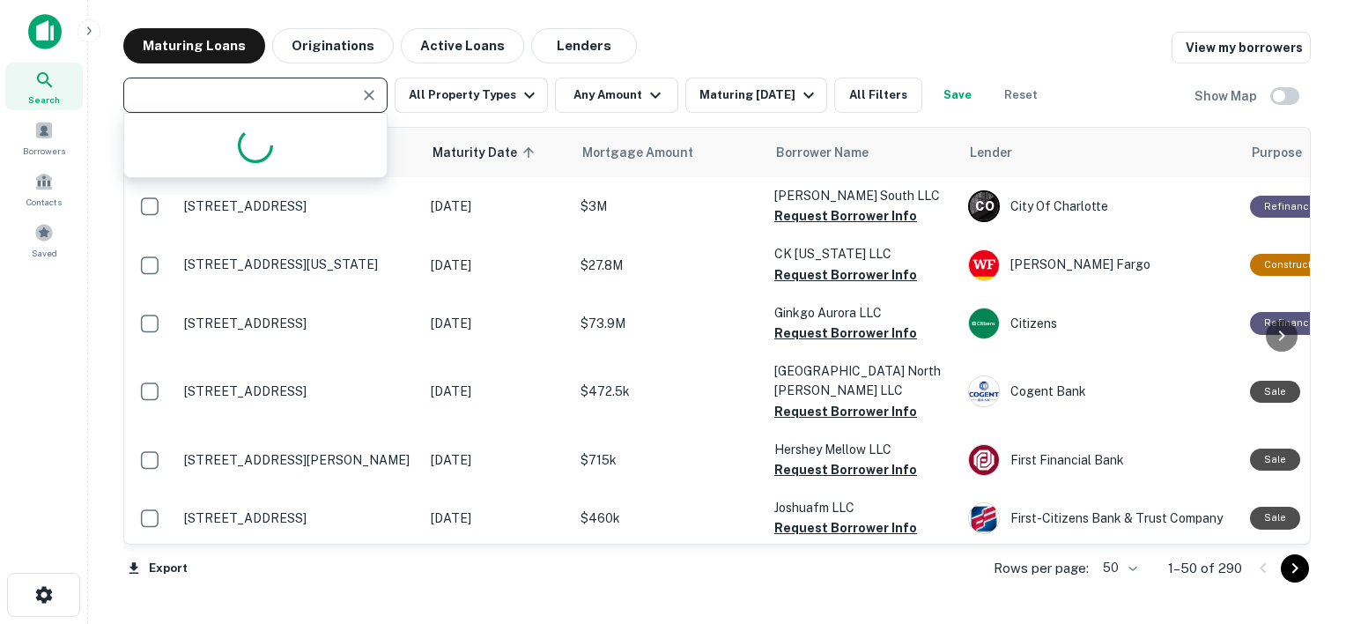
type input "**********"
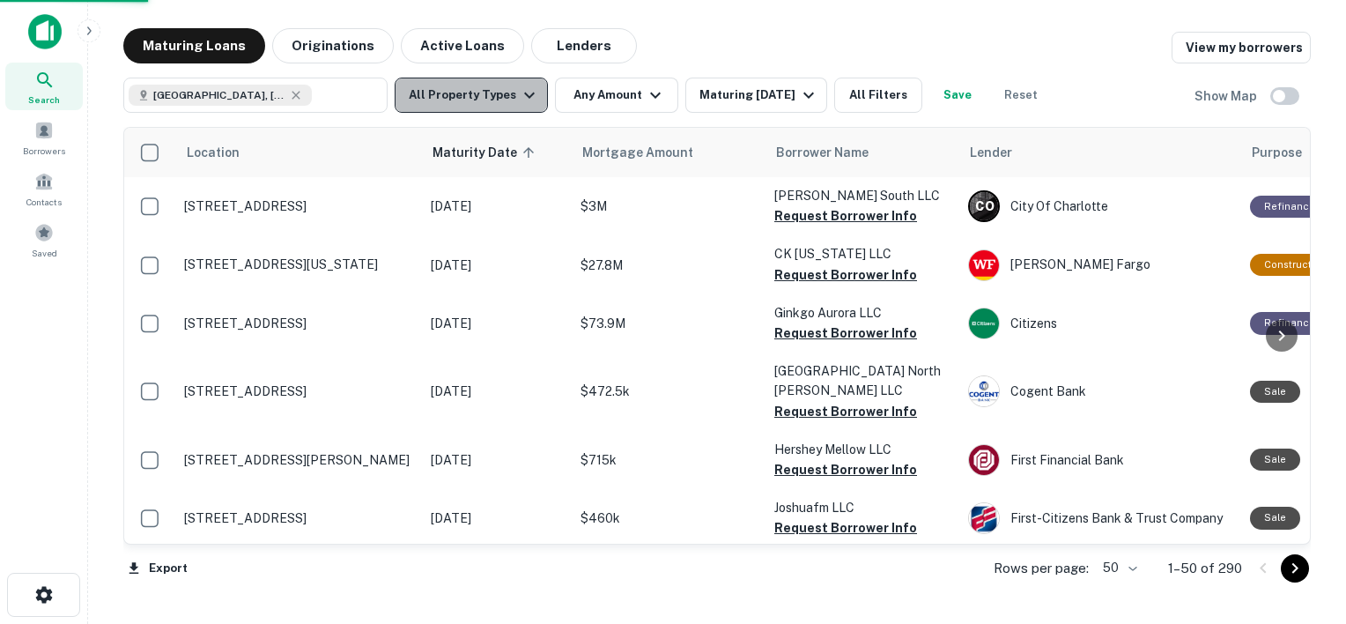
click at [524, 96] on icon "button" at bounding box center [529, 96] width 11 height 6
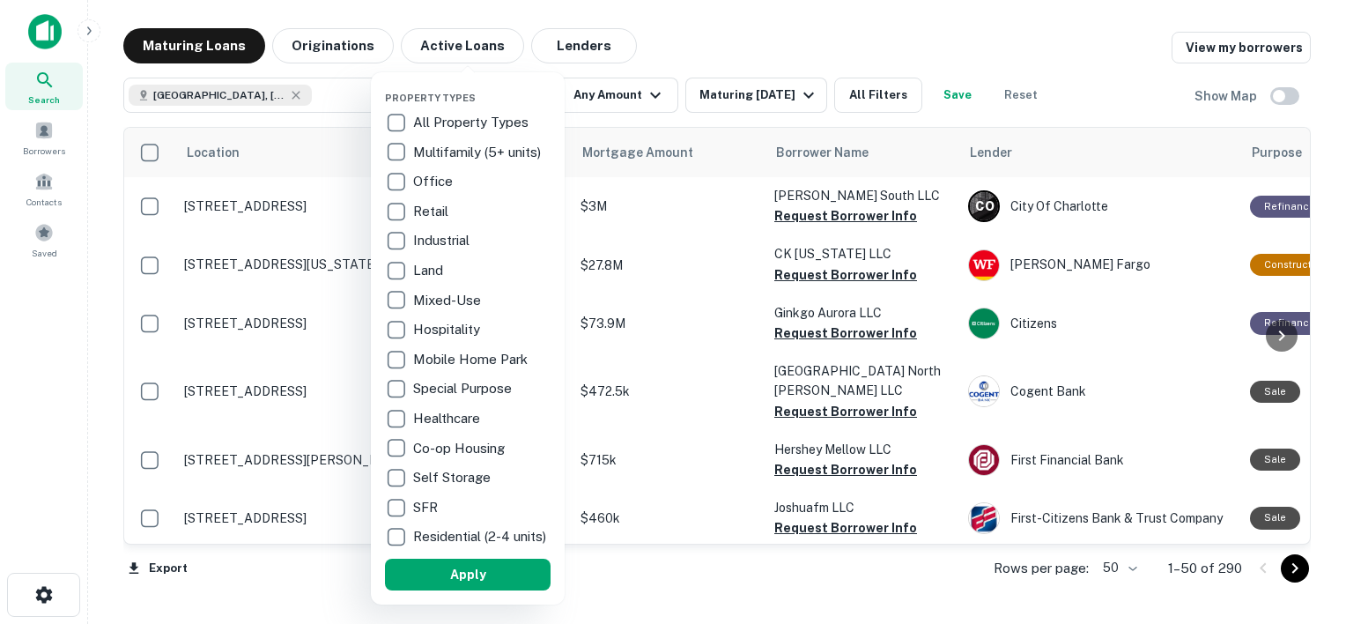
click at [445, 146] on p "Multifamily (5+ units)" at bounding box center [478, 152] width 131 height 21
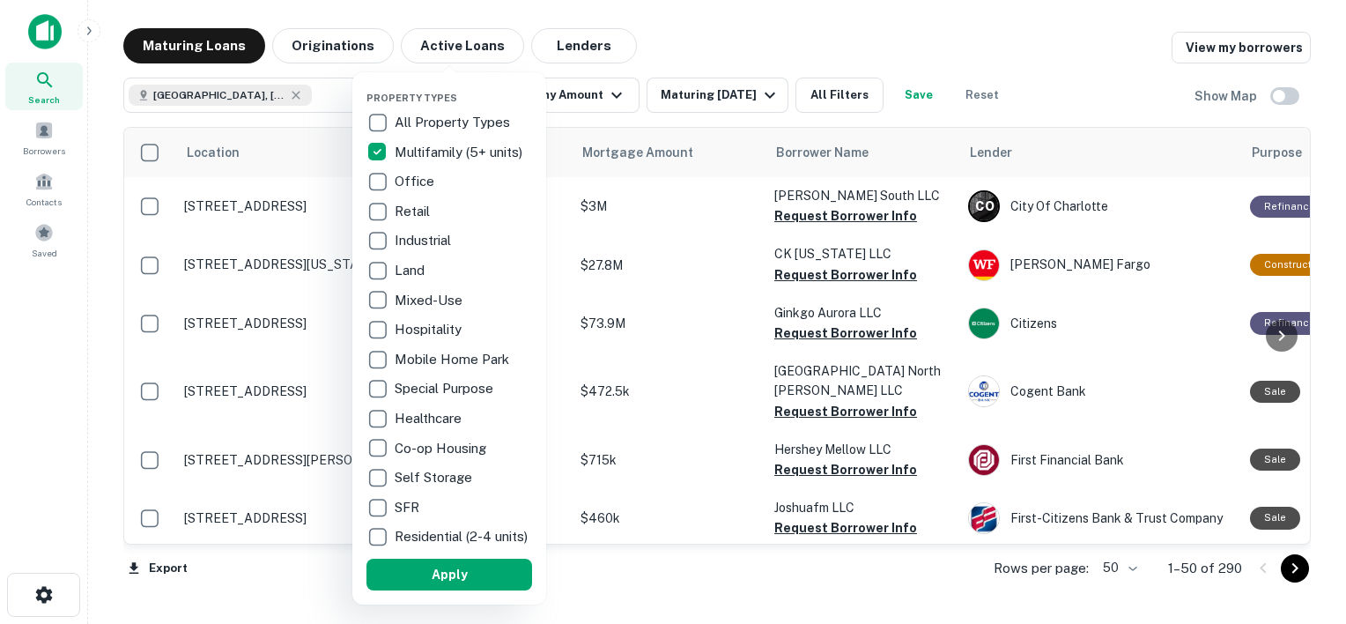
click at [433, 233] on p "Industrial" at bounding box center [425, 240] width 60 height 21
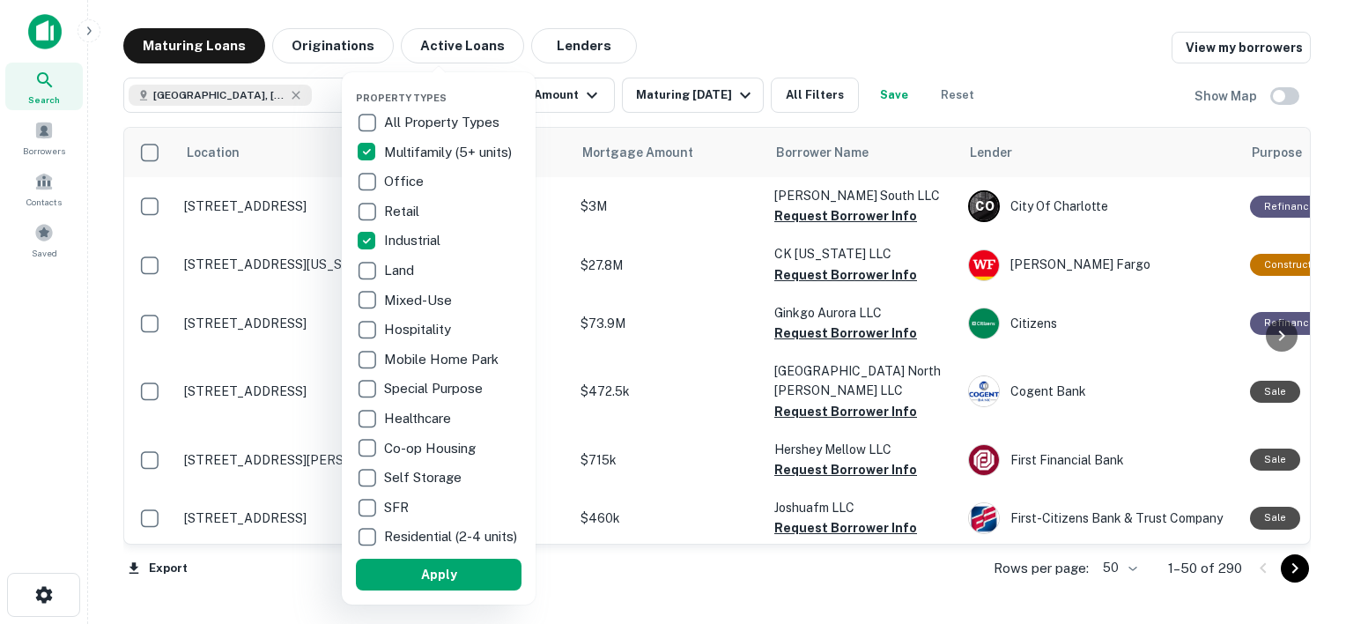
click at [468, 580] on button "Apply" at bounding box center [439, 575] width 166 height 32
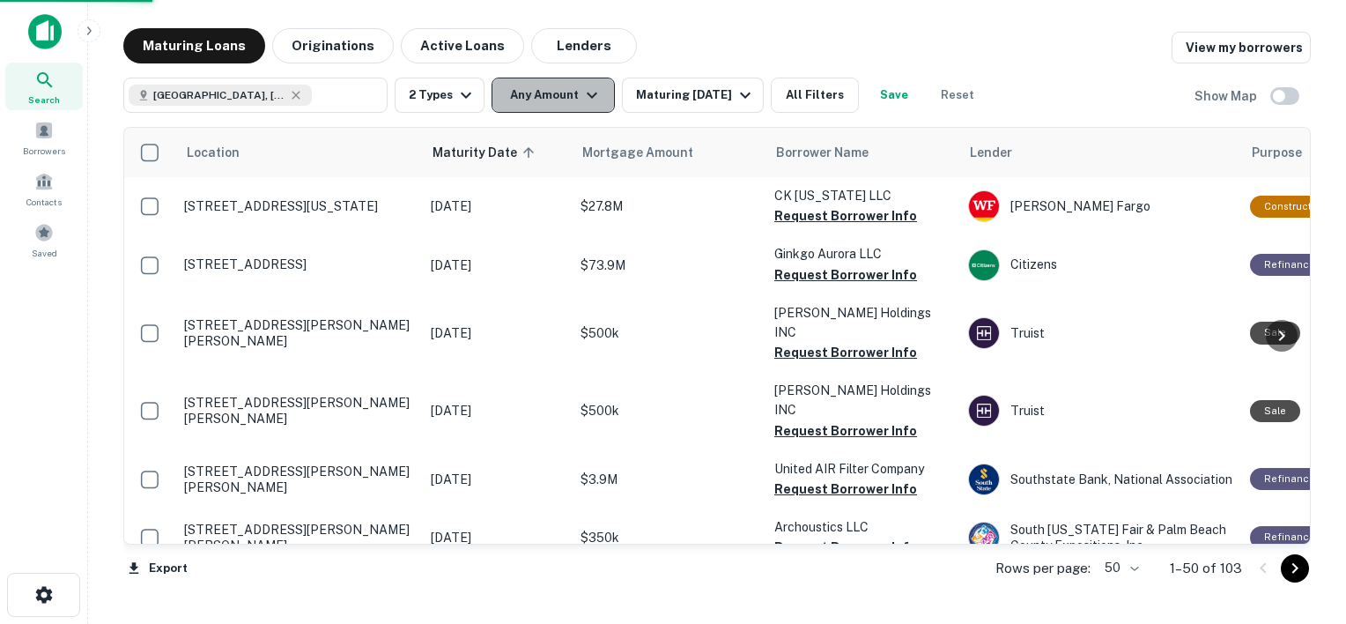
click at [591, 93] on icon "button" at bounding box center [592, 95] width 21 height 21
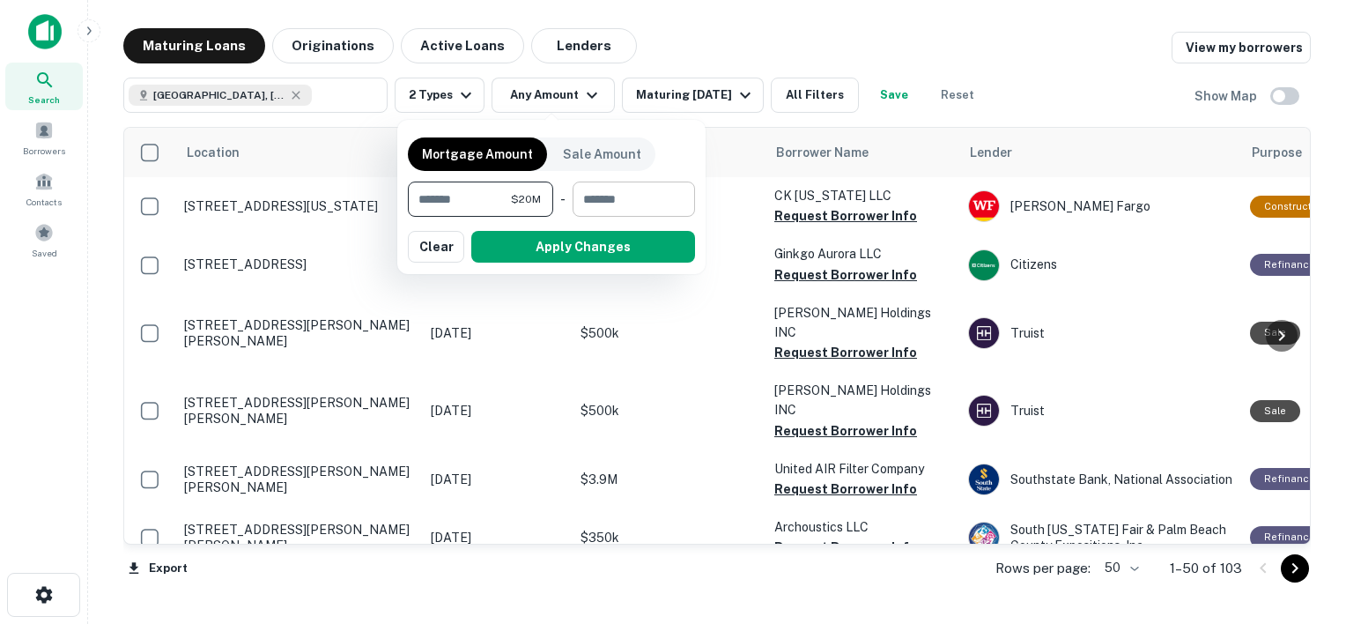
type input "********"
click at [636, 207] on input "number" at bounding box center [628, 199] width 110 height 35
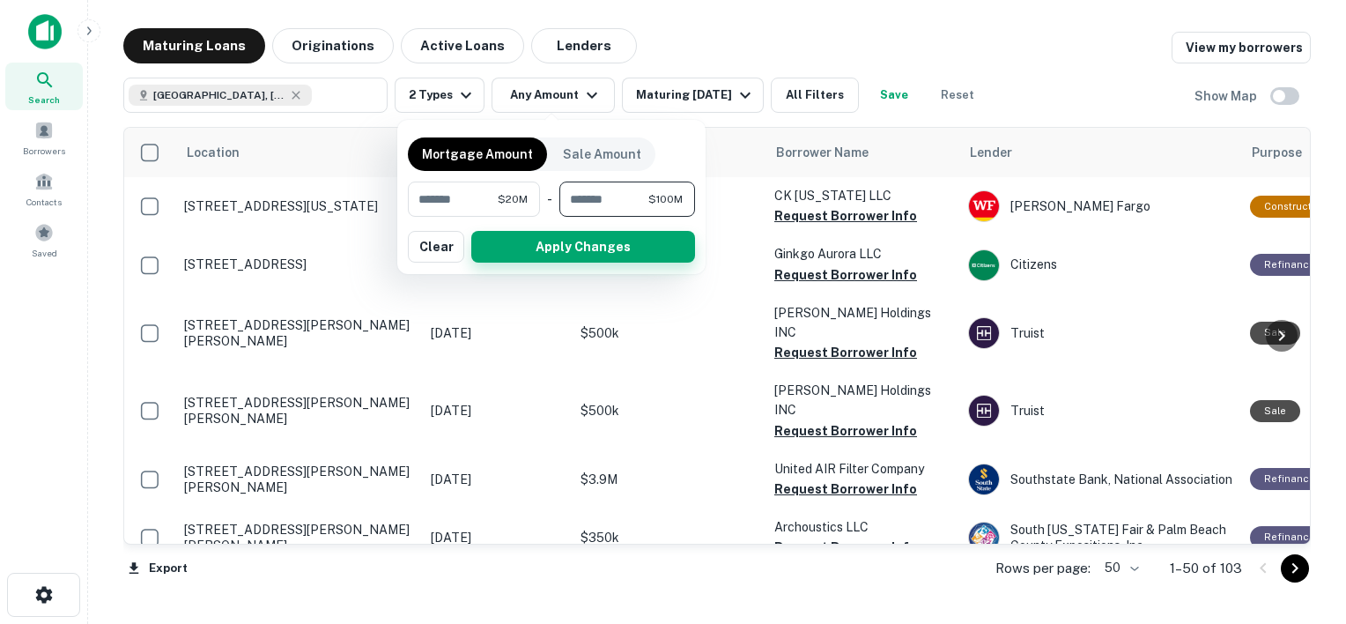
type input "*********"
click at [620, 248] on button "Apply Changes" at bounding box center [583, 247] width 224 height 32
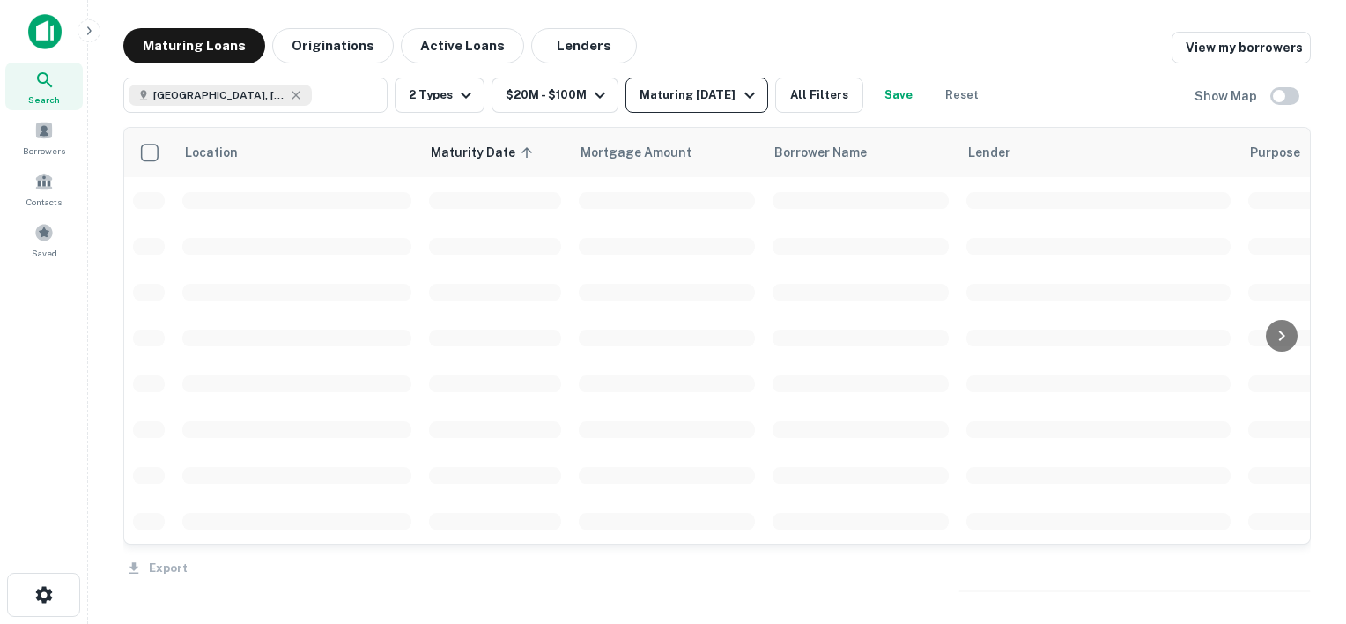
click at [760, 93] on icon "button" at bounding box center [749, 95] width 21 height 21
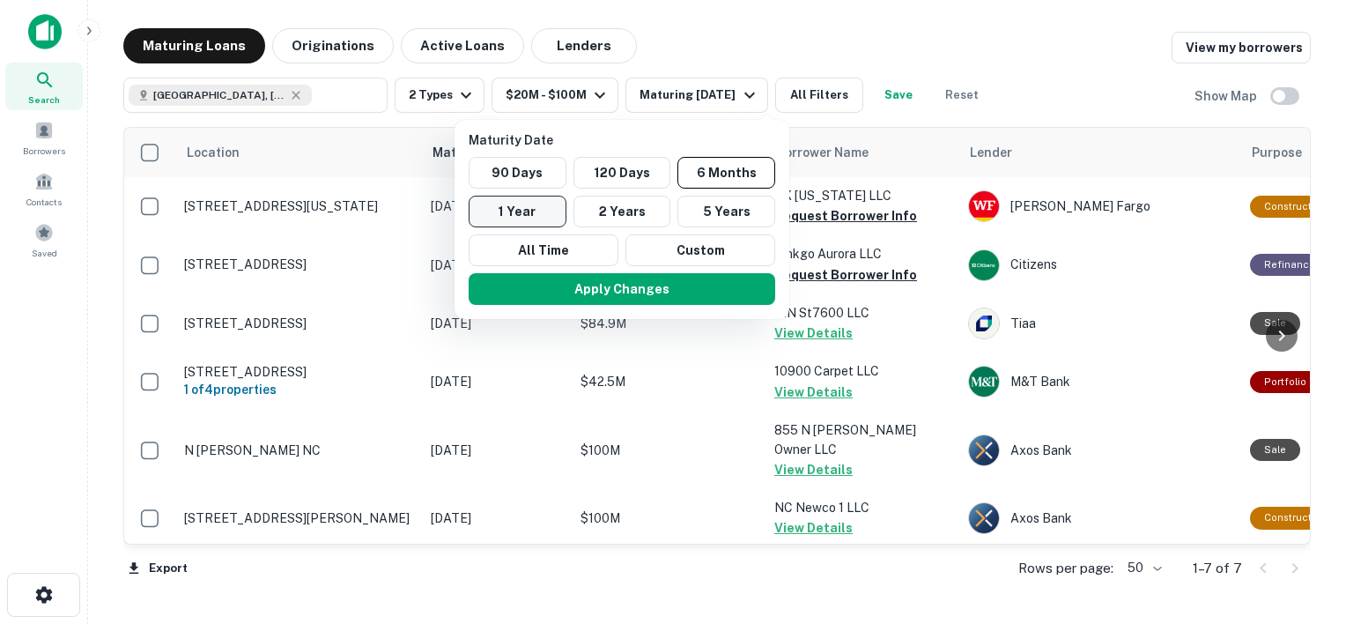
click at [517, 204] on button "1 Year" at bounding box center [518, 212] width 98 height 32
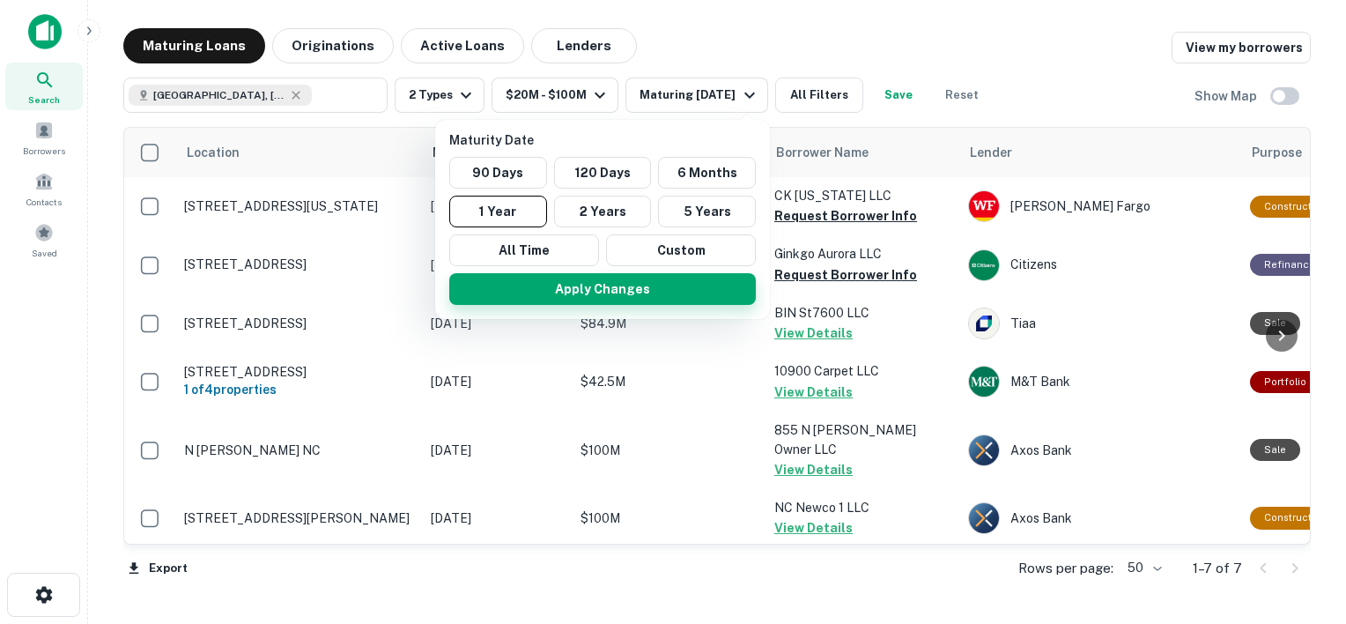
click at [610, 300] on button "Apply Changes" at bounding box center [602, 289] width 307 height 32
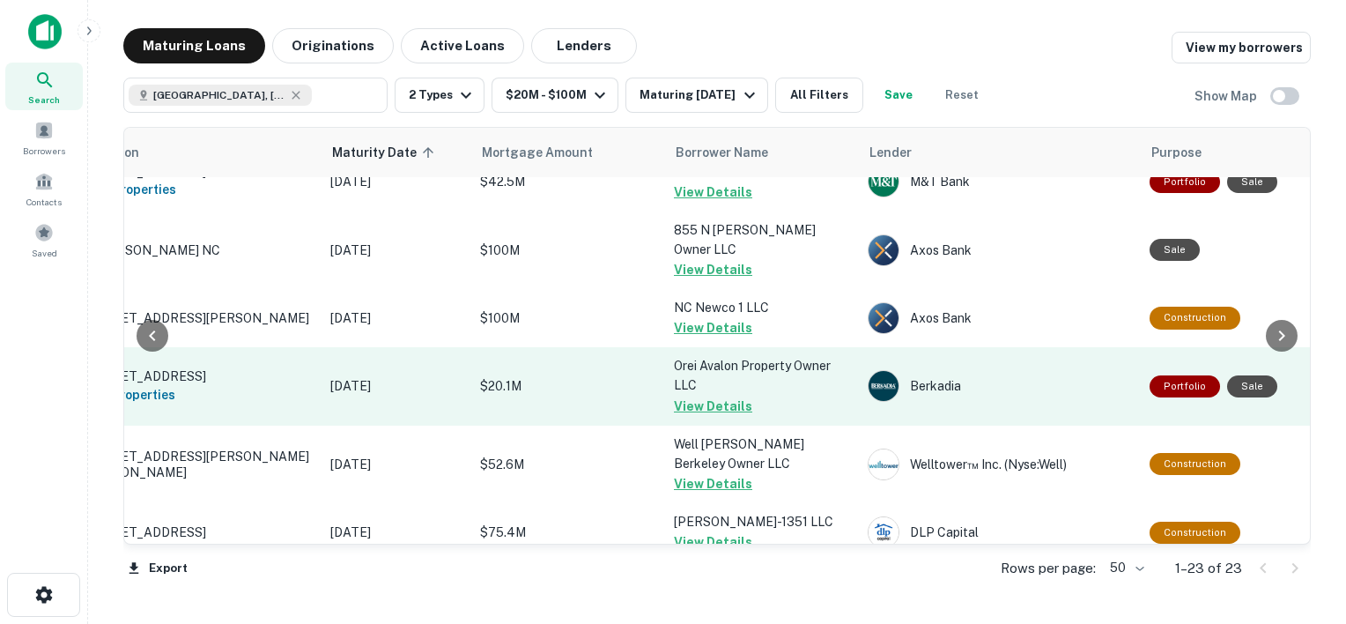
scroll to position [289, 100]
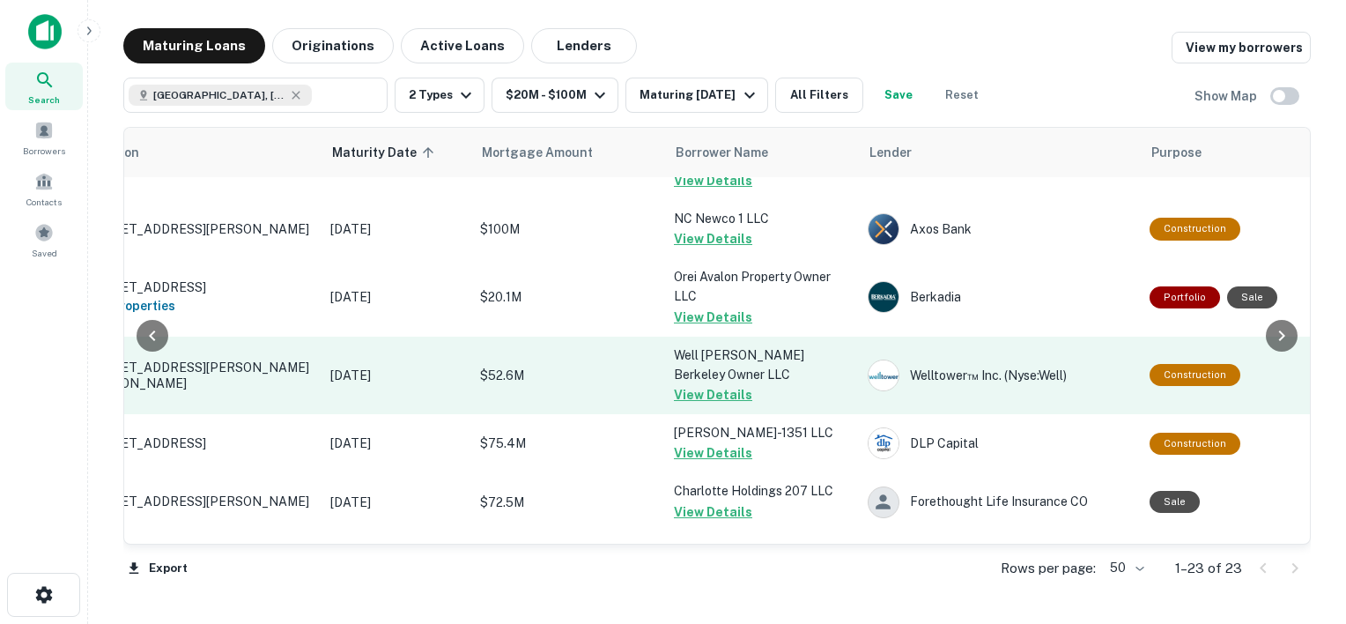
drag, startPoint x: 1094, startPoint y: 350, endPoint x: 1158, endPoint y: 349, distance: 63.5
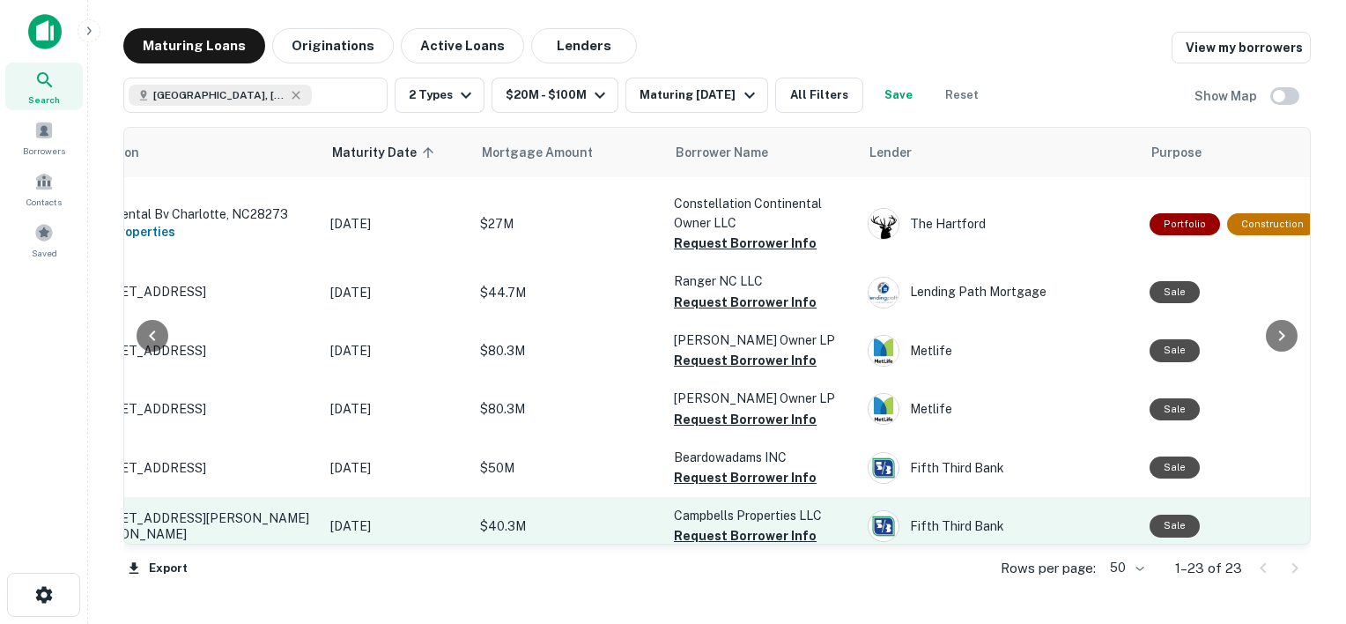
scroll to position [1088, 100]
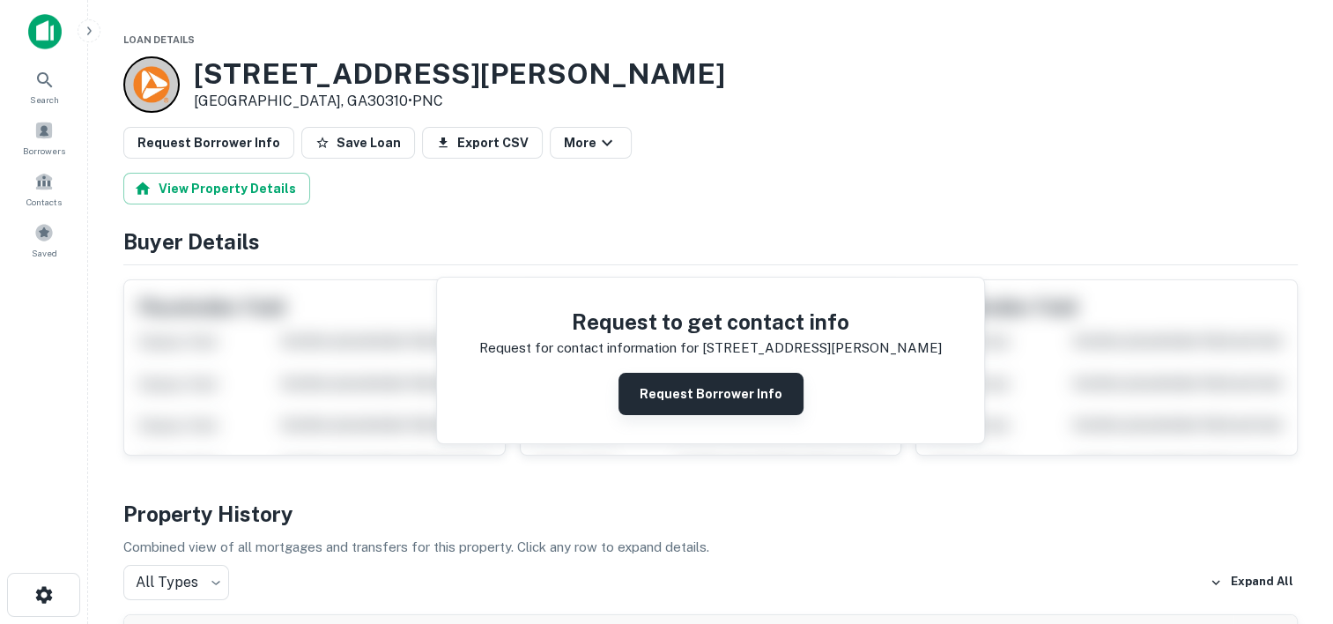
click at [659, 390] on button "Request Borrower Info" at bounding box center [711, 394] width 185 height 42
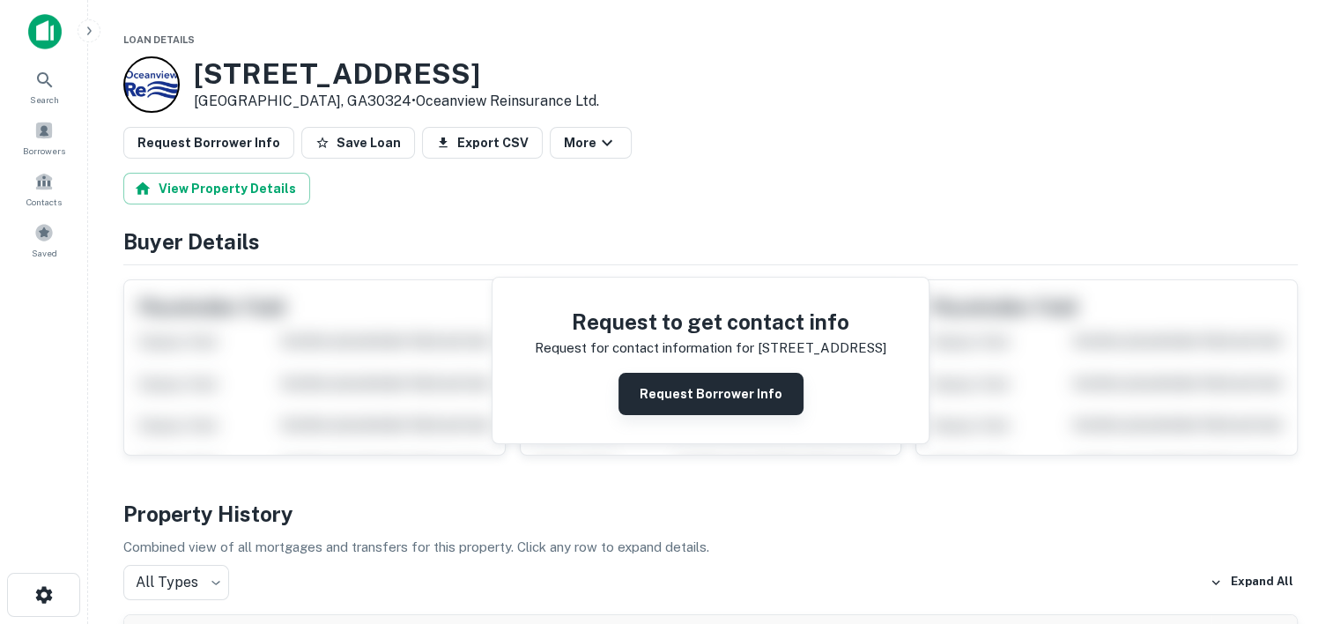
click at [678, 396] on button "Request Borrower Info" at bounding box center [711, 394] width 185 height 42
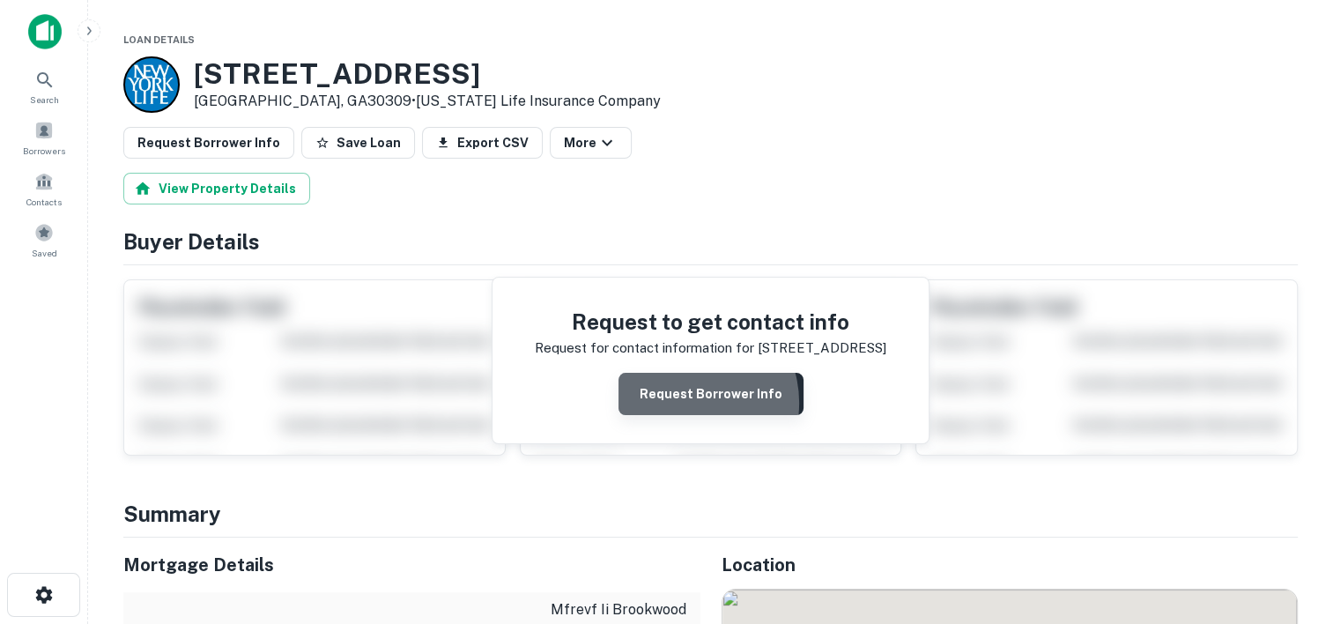
click at [691, 402] on button "Request Borrower Info" at bounding box center [711, 394] width 185 height 42
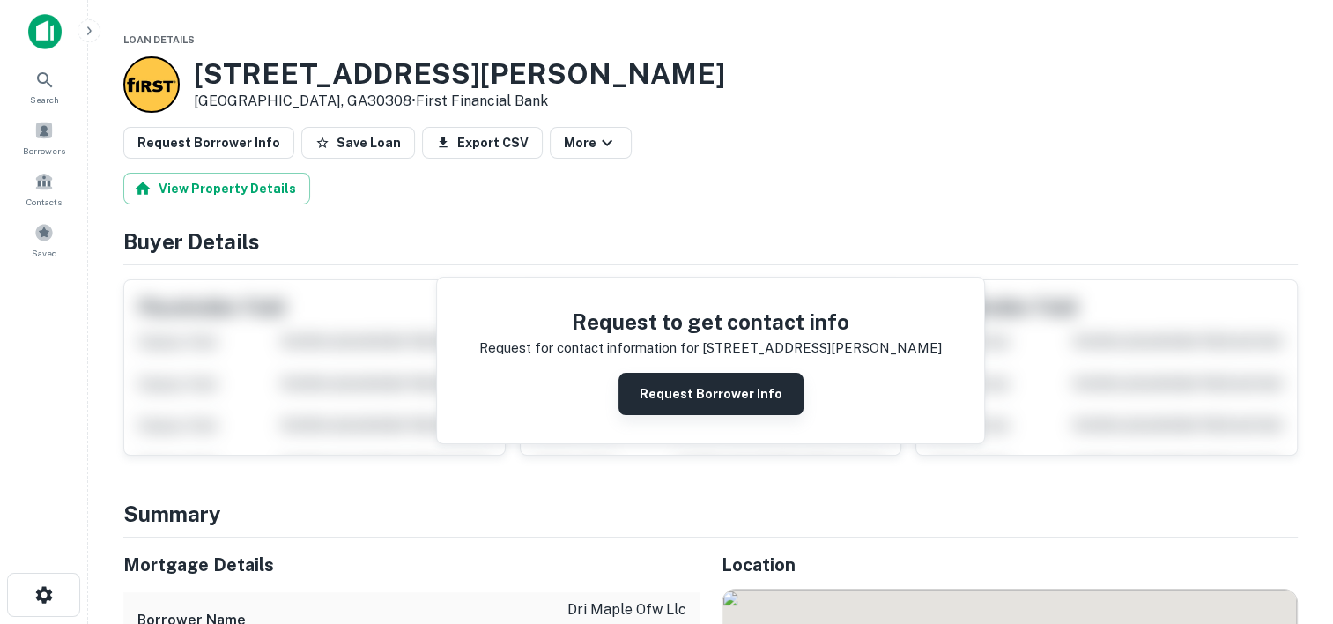
click at [654, 399] on button "Request Borrower Info" at bounding box center [711, 394] width 185 height 42
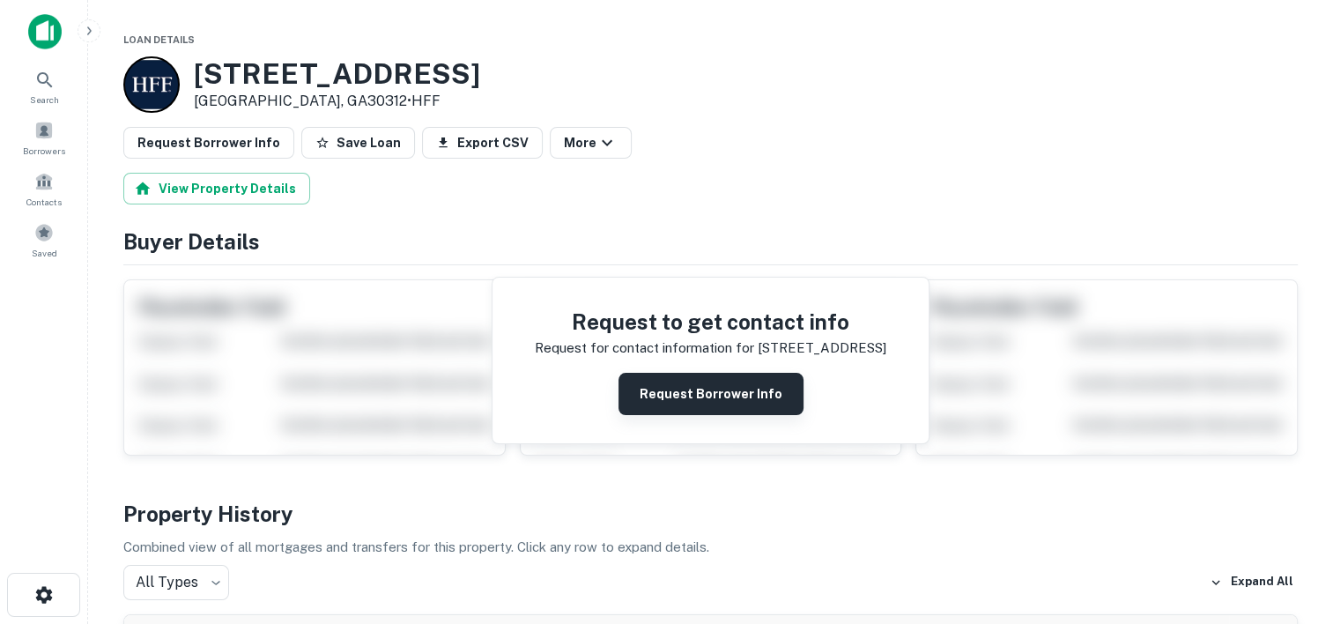
click at [672, 388] on button "Request Borrower Info" at bounding box center [711, 394] width 185 height 42
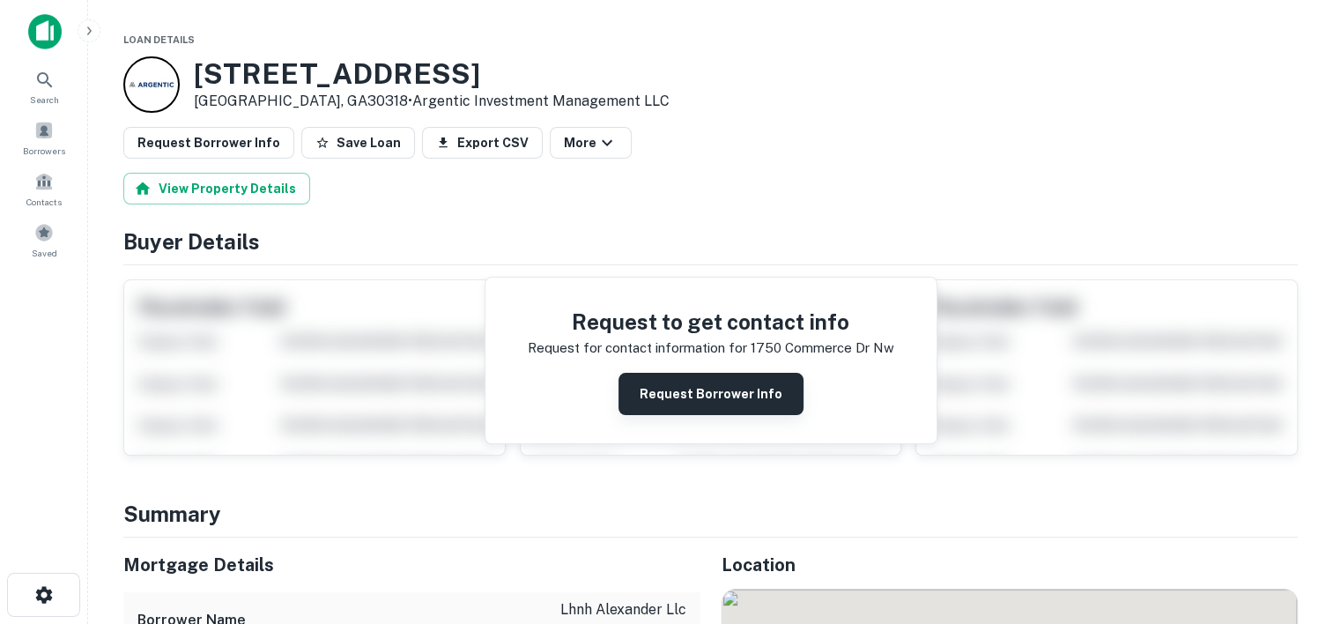
click at [666, 387] on button "Request Borrower Info" at bounding box center [711, 394] width 185 height 42
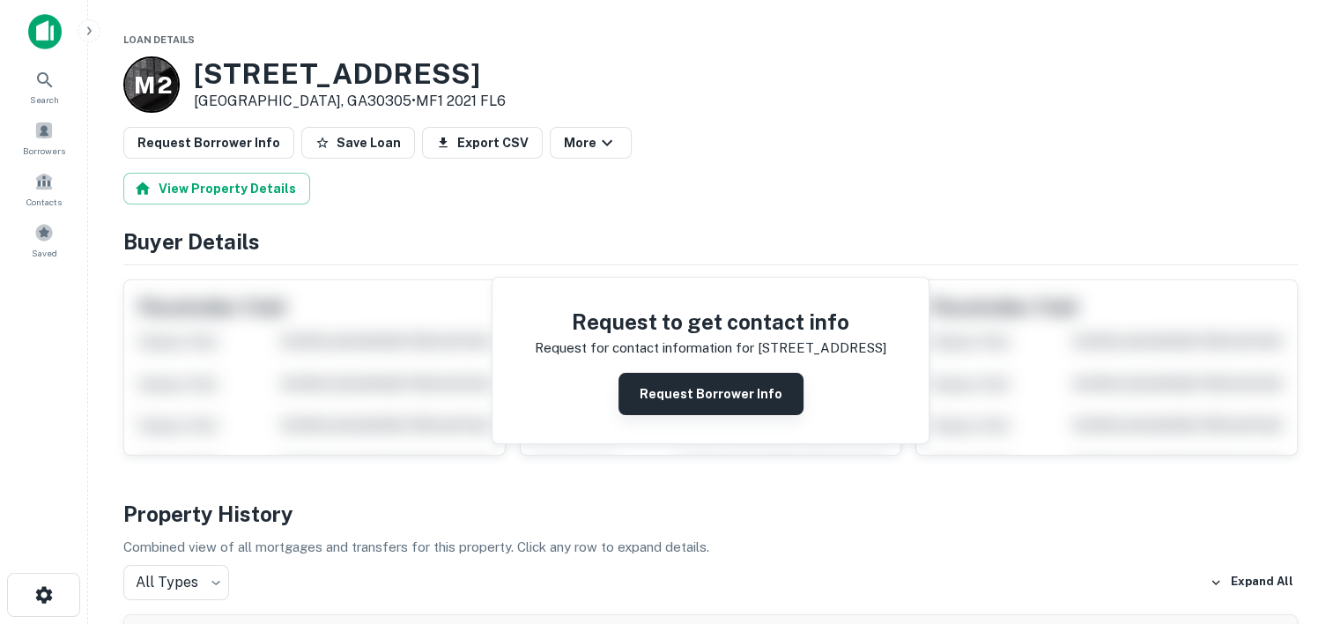
click at [663, 391] on button "Request Borrower Info" at bounding box center [711, 394] width 185 height 42
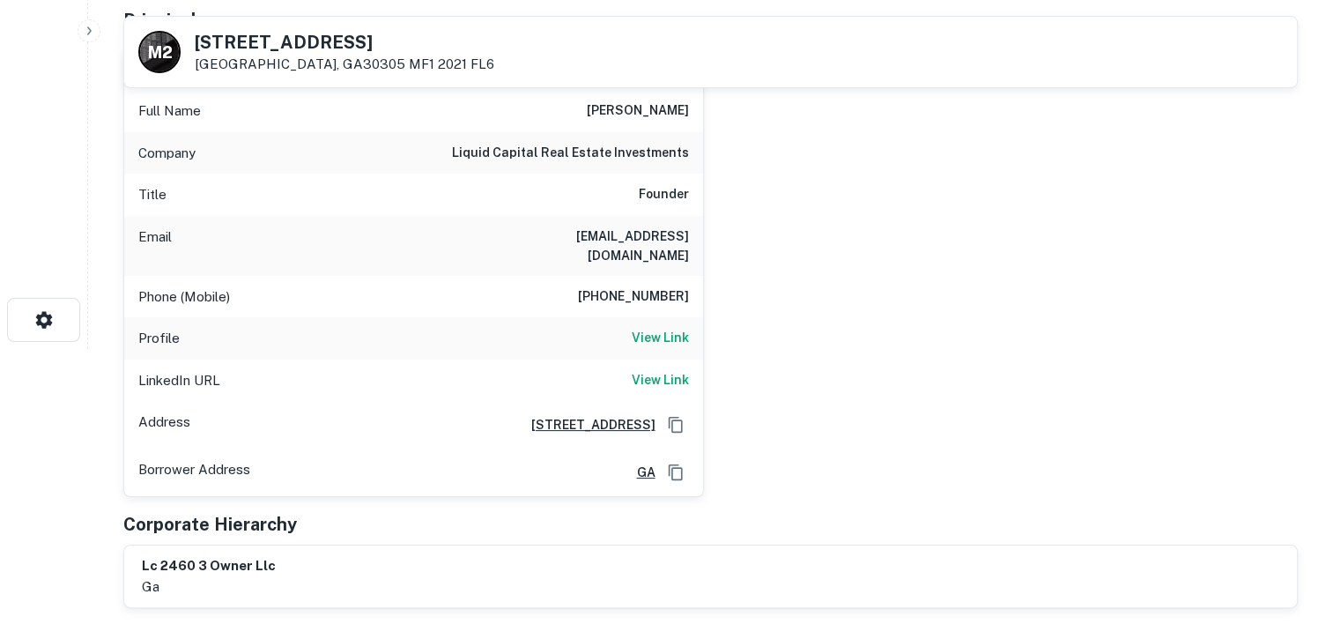
scroll to position [250, 0]
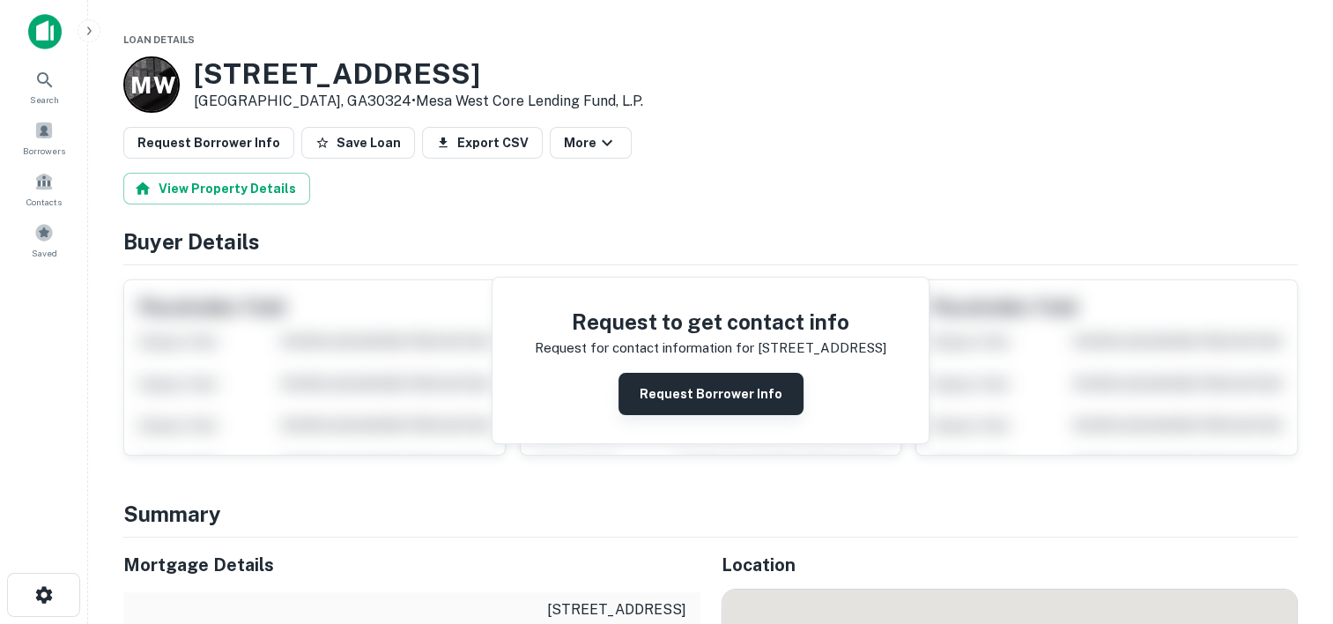
click at [671, 385] on button "Request Borrower Info" at bounding box center [711, 394] width 185 height 42
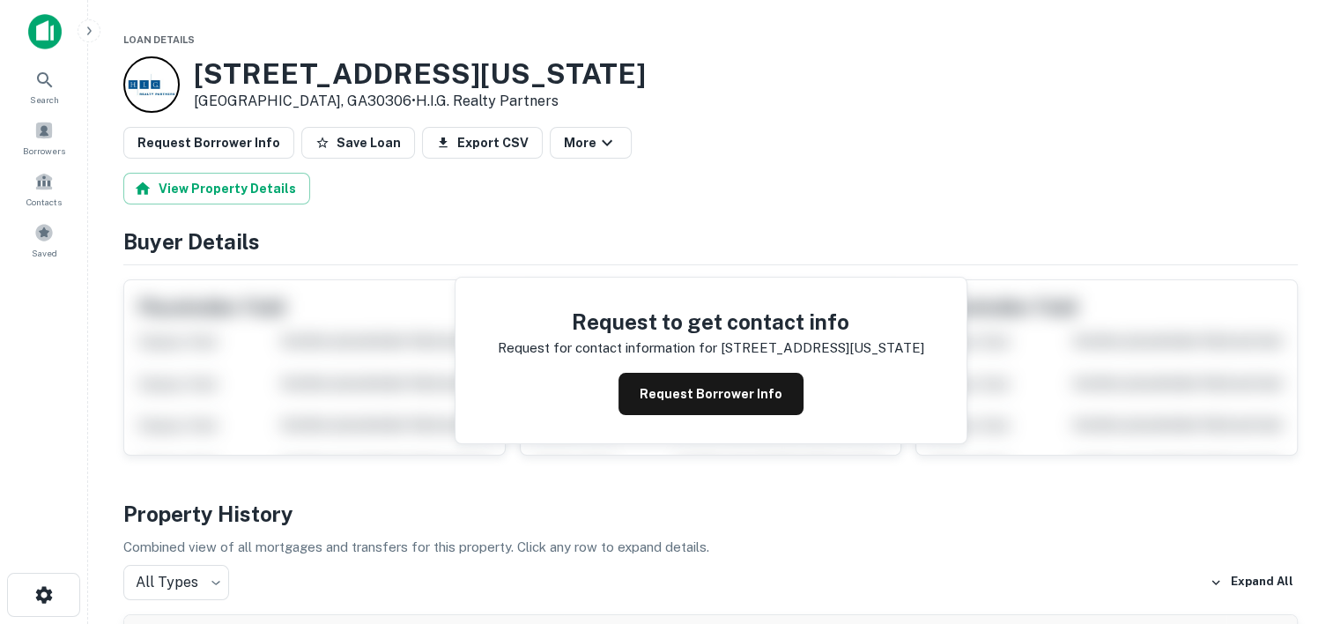
click at [704, 386] on button "Request Borrower Info" at bounding box center [711, 394] width 185 height 42
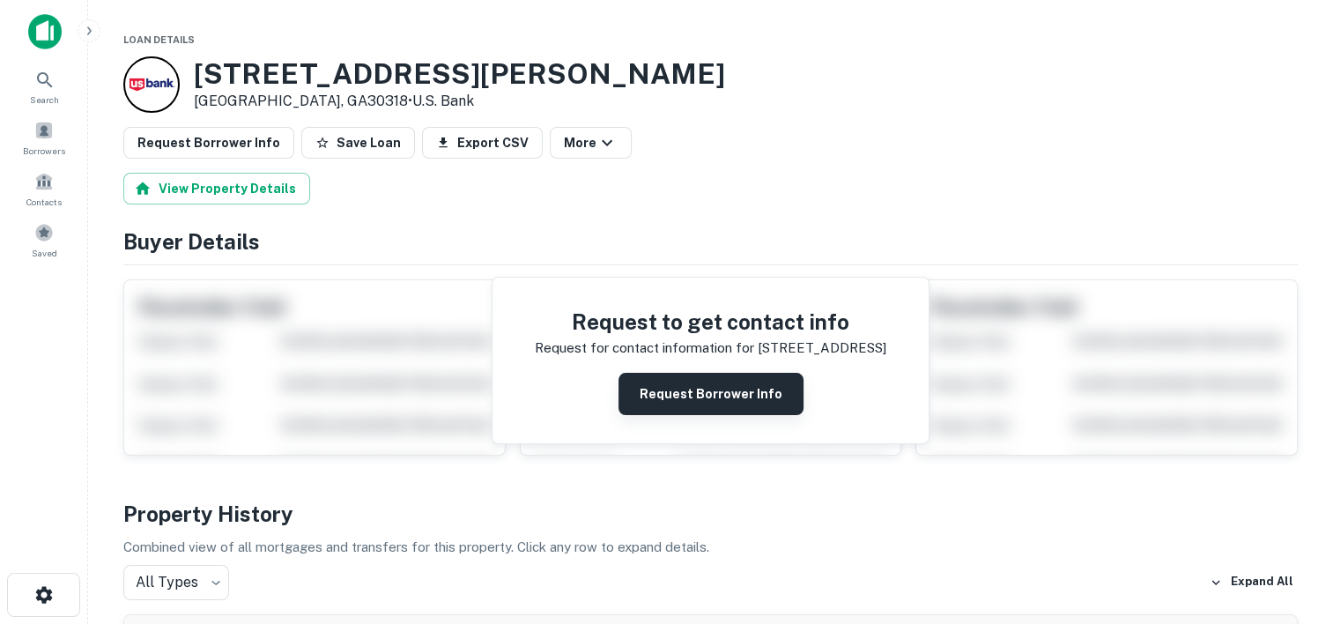
click at [663, 394] on button "Request Borrower Info" at bounding box center [711, 394] width 185 height 42
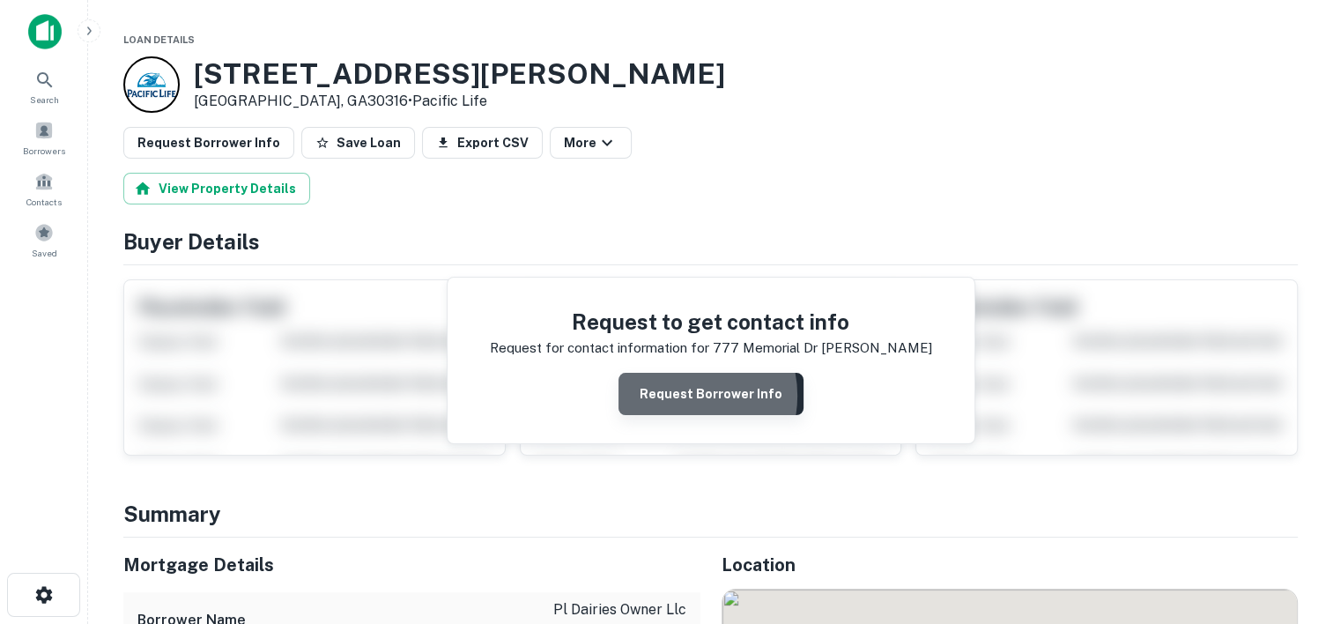
click at [684, 395] on button "Request Borrower Info" at bounding box center [711, 394] width 185 height 42
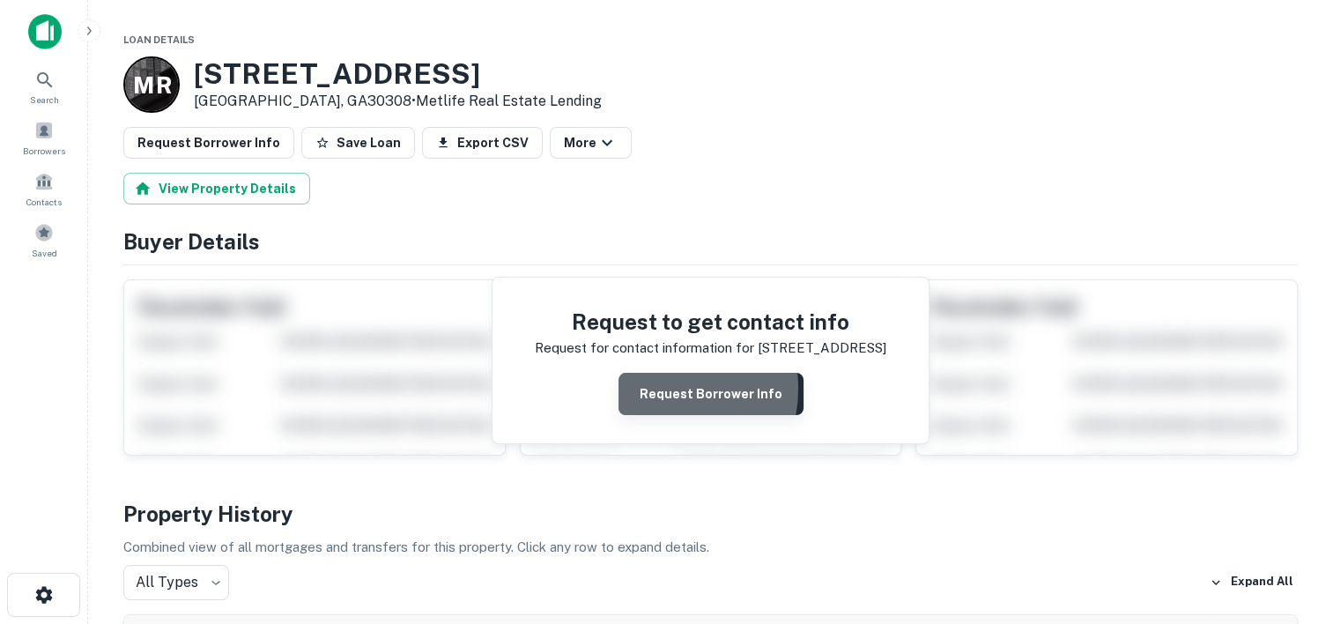
click at [660, 388] on button "Request Borrower Info" at bounding box center [711, 394] width 185 height 42
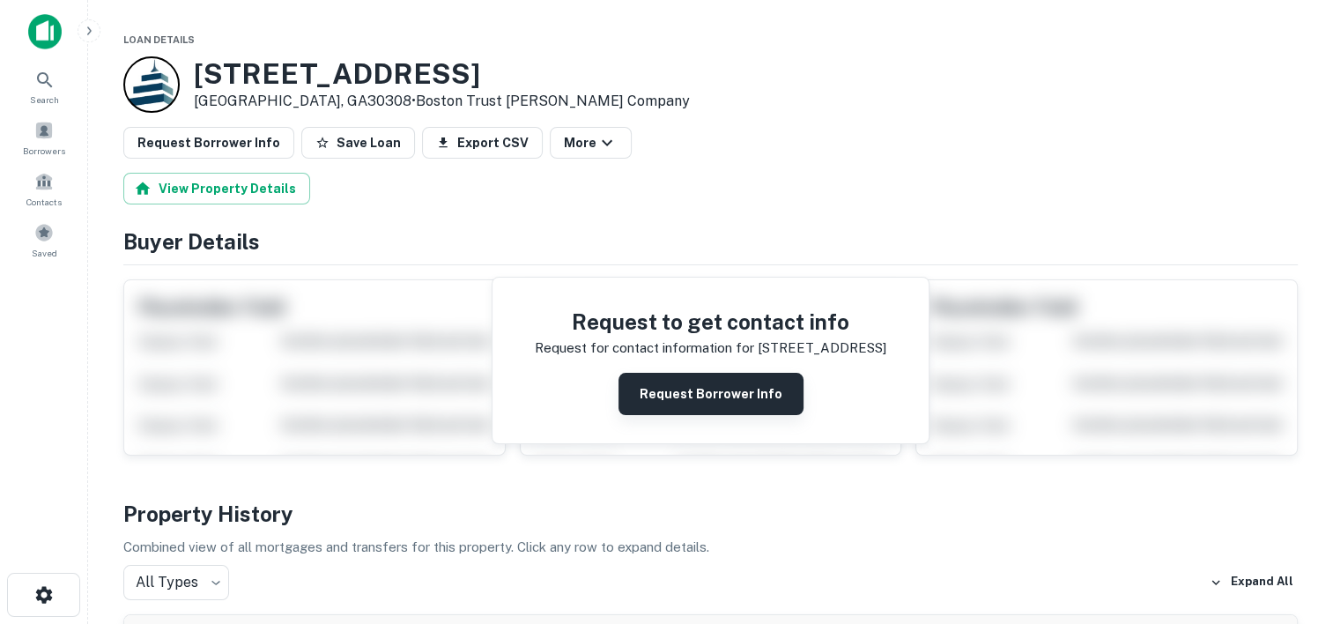
click at [679, 404] on button "Request Borrower Info" at bounding box center [711, 394] width 185 height 42
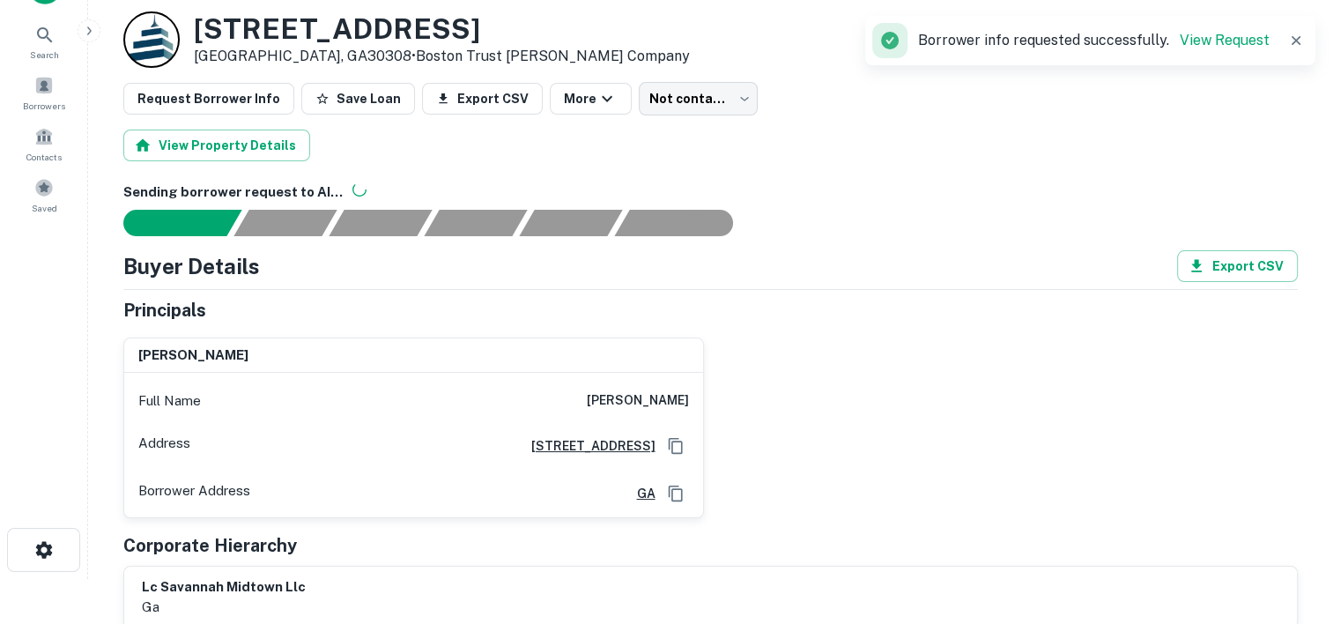
scroll to position [46, 0]
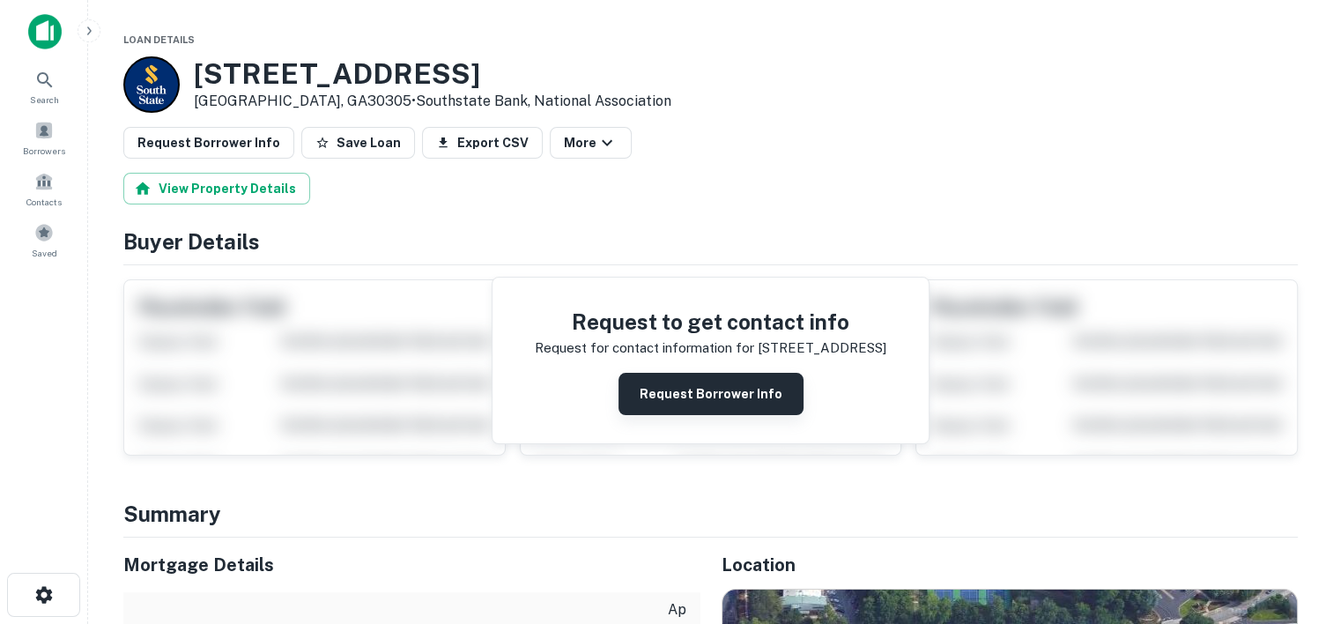
click at [679, 397] on button "Request Borrower Info" at bounding box center [711, 394] width 185 height 42
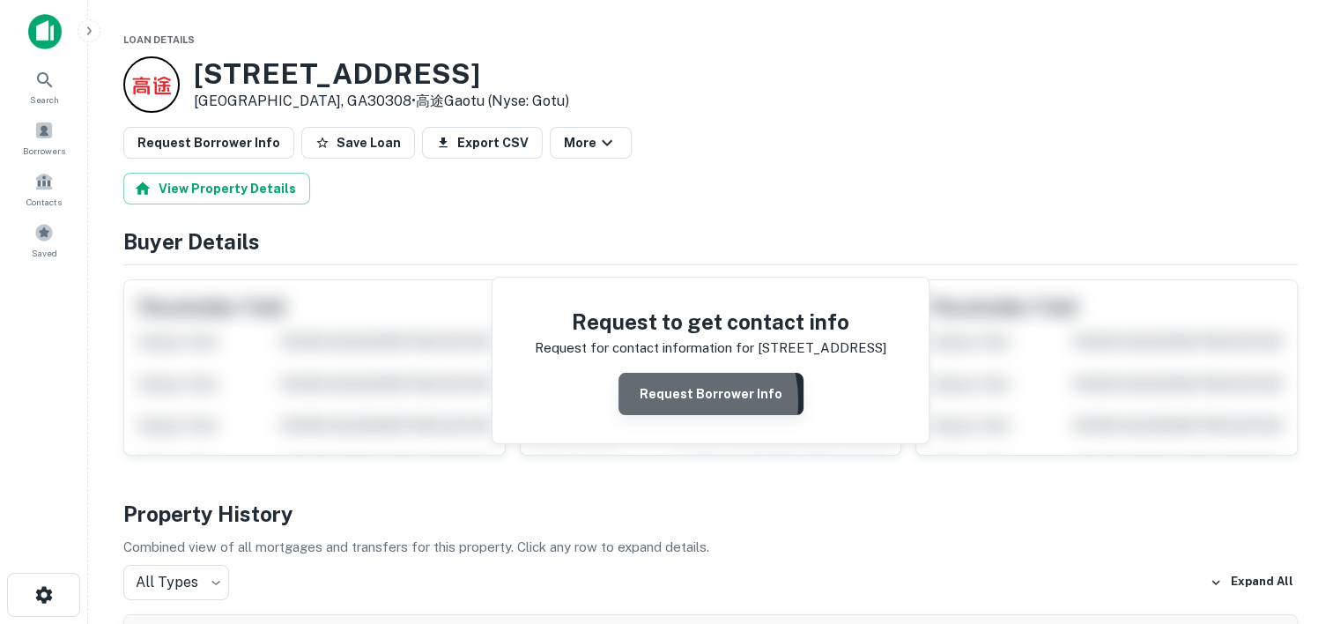
click at [679, 400] on button "Request Borrower Info" at bounding box center [711, 394] width 185 height 42
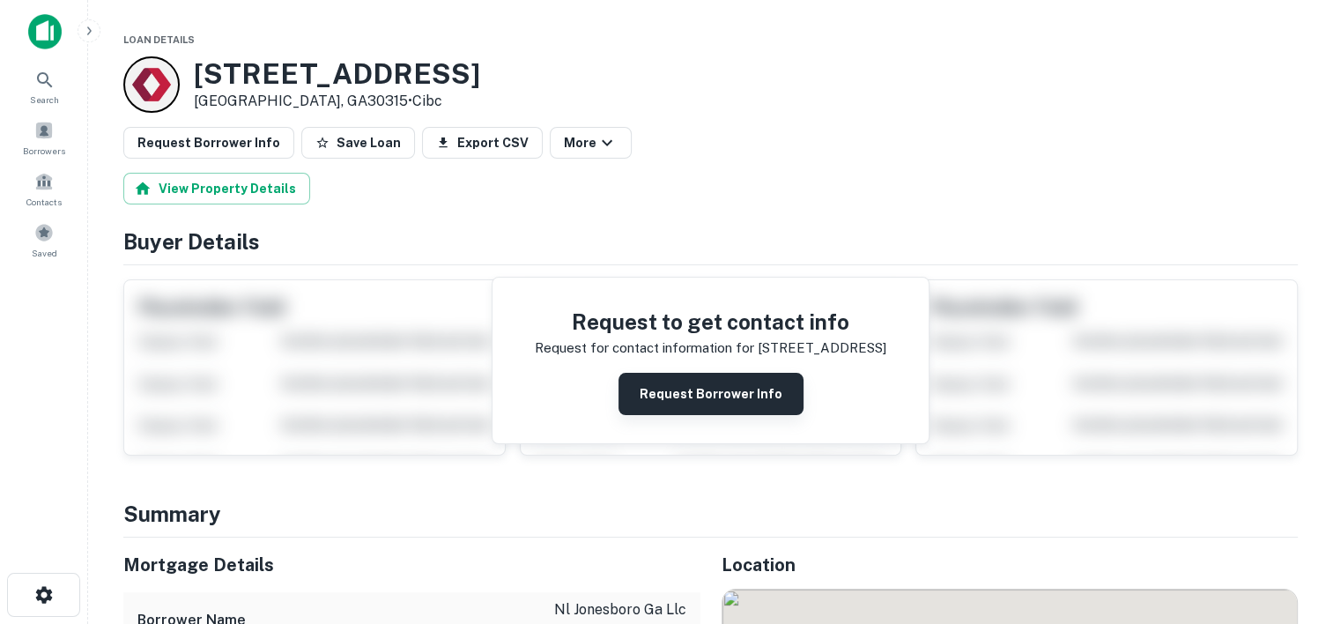
click at [709, 387] on button "Request Borrower Info" at bounding box center [711, 394] width 185 height 42
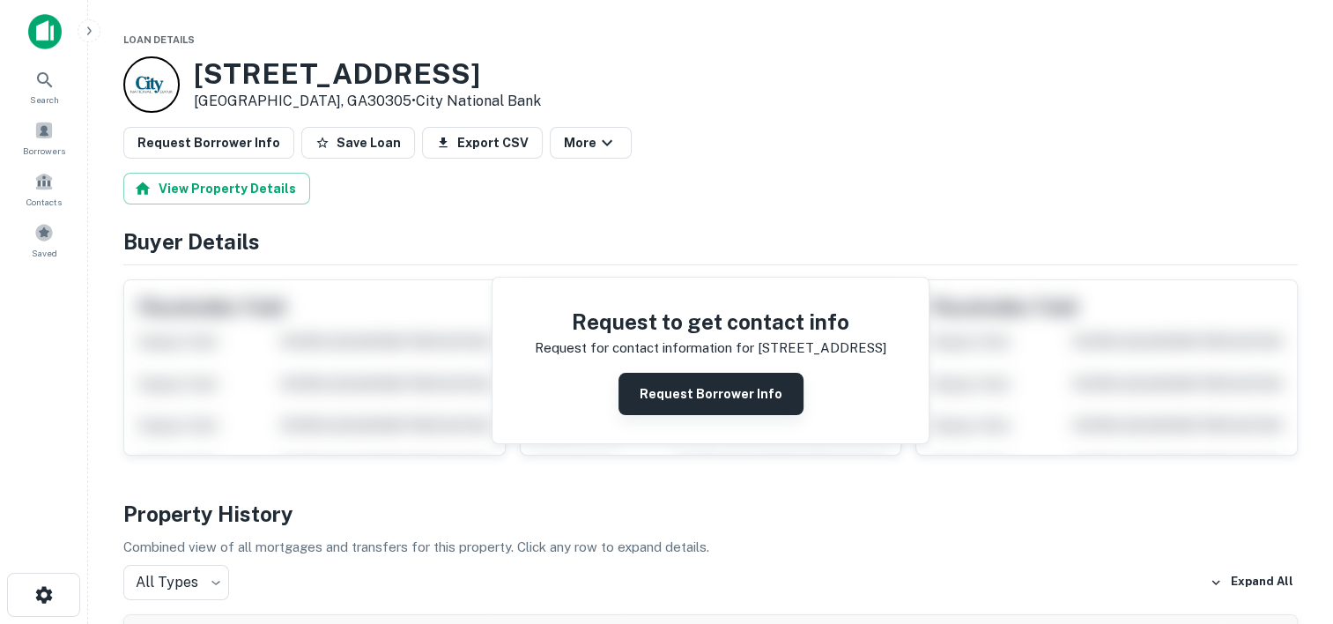
click at [655, 383] on button "Request Borrower Info" at bounding box center [711, 394] width 185 height 42
click at [657, 395] on button "Request Borrower Info" at bounding box center [711, 394] width 185 height 42
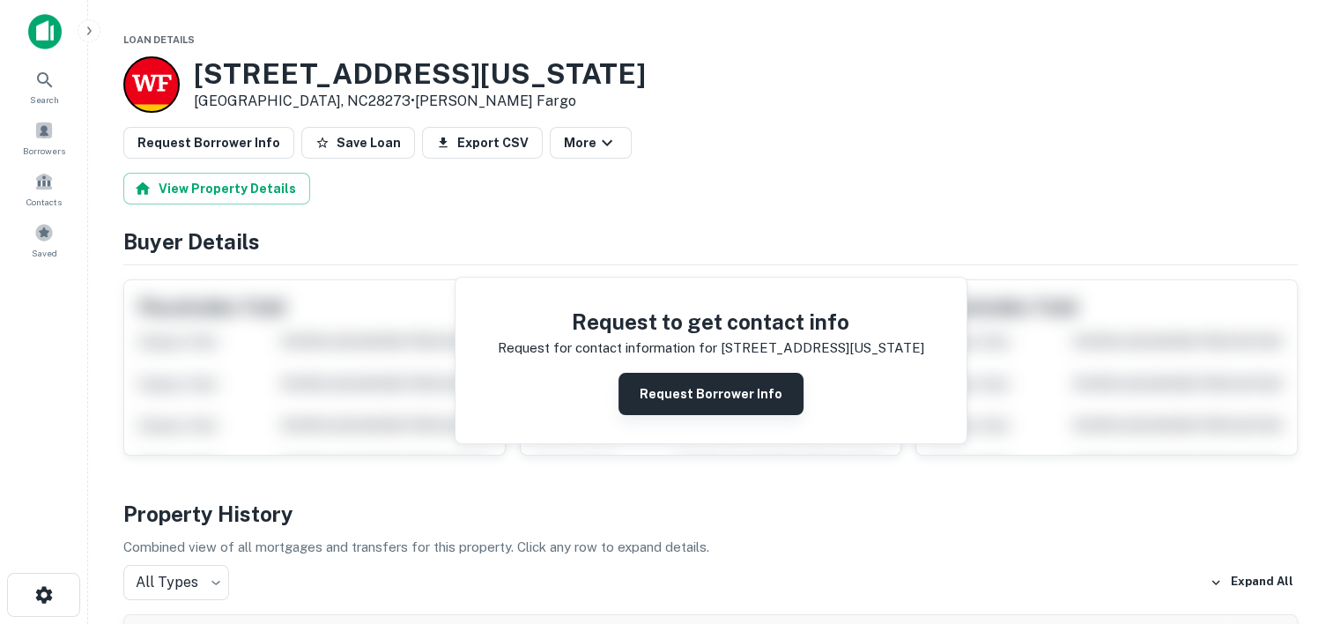
click at [671, 409] on button "Request Borrower Info" at bounding box center [711, 394] width 185 height 42
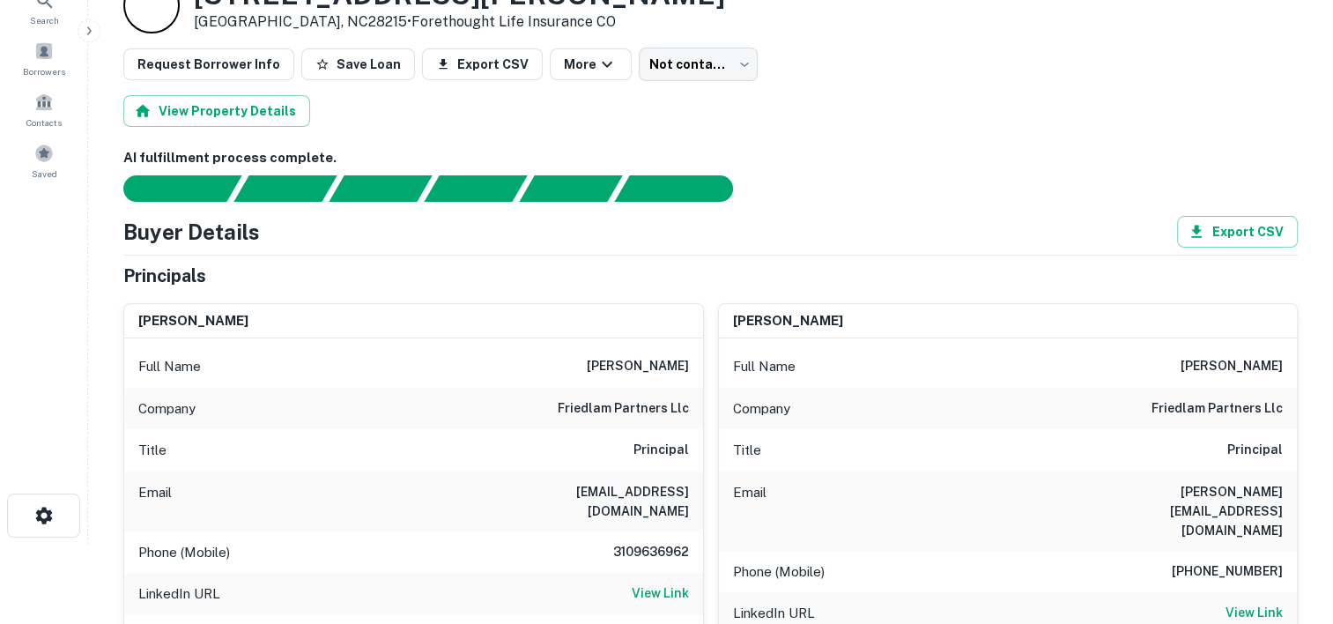
scroll to position [55, 0]
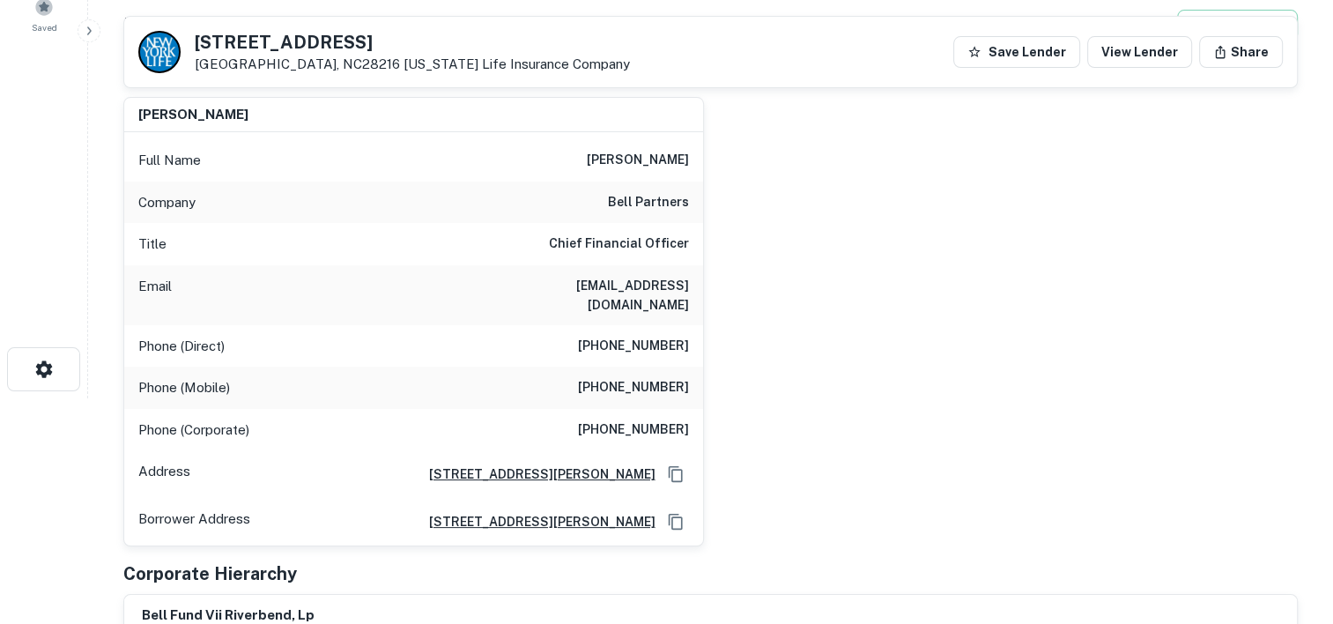
scroll to position [18, 0]
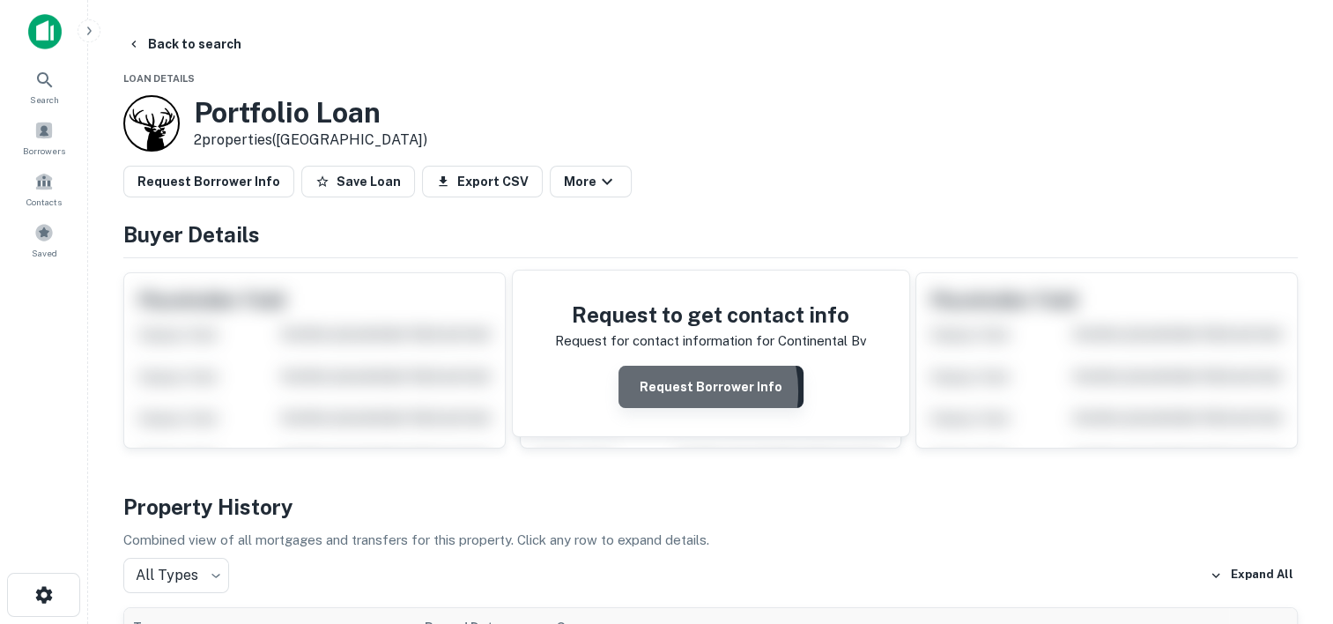
click at [673, 390] on button "Request Borrower Info" at bounding box center [711, 387] width 185 height 42
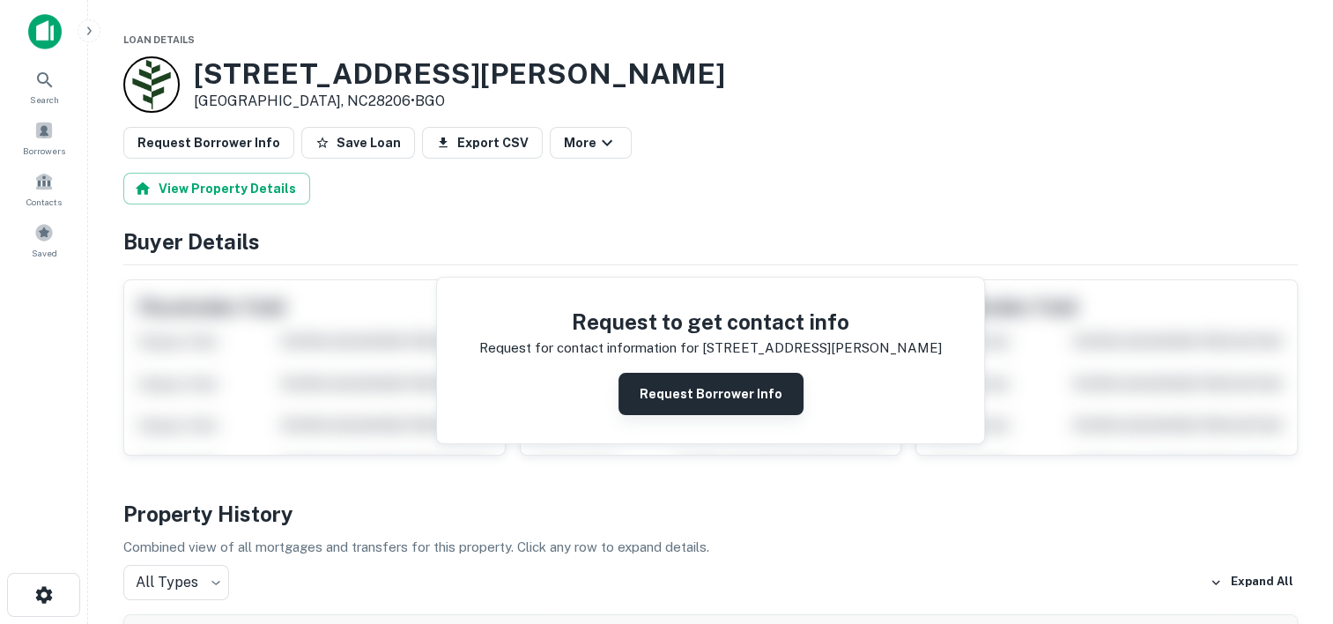
click at [664, 392] on button "Request Borrower Info" at bounding box center [711, 394] width 185 height 42
